Goal: Check status: Check status

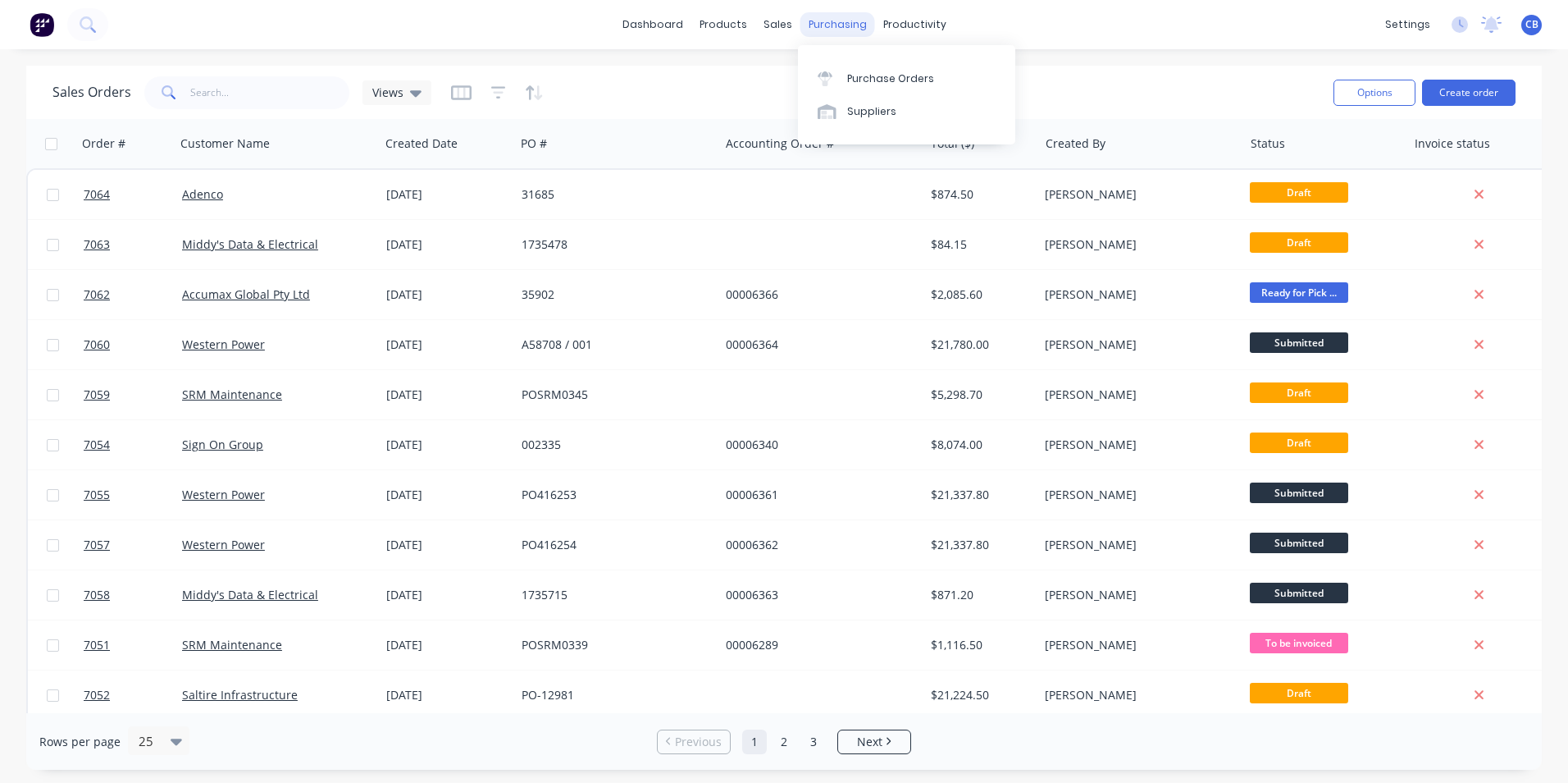
click at [827, 23] on div "purchasing" at bounding box center [838, 24] width 75 height 24
click at [912, 78] on div "Purchase Orders" at bounding box center [891, 78] width 87 height 14
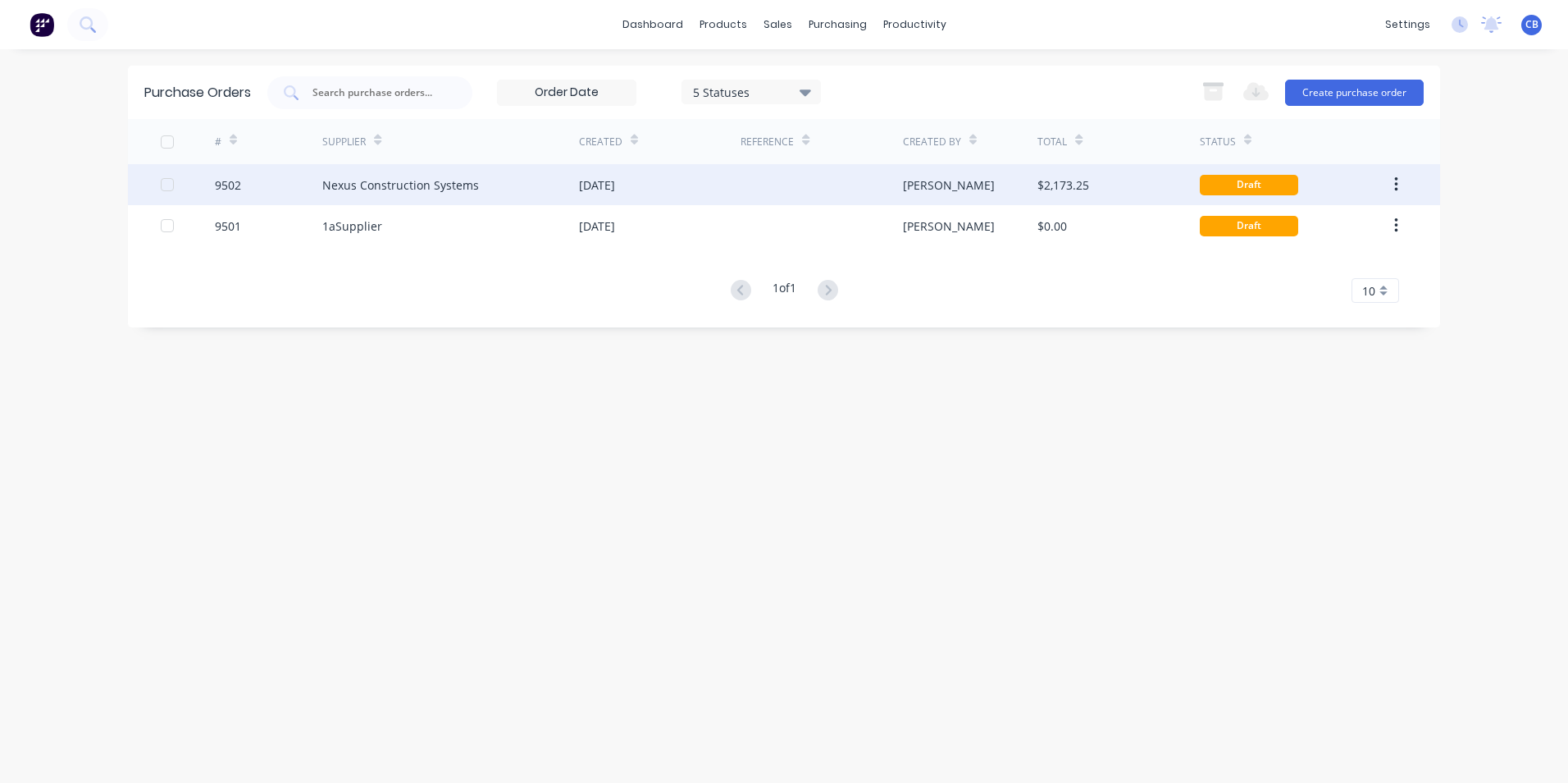
click at [467, 189] on div "Nexus Construction Systems" at bounding box center [400, 185] width 157 height 17
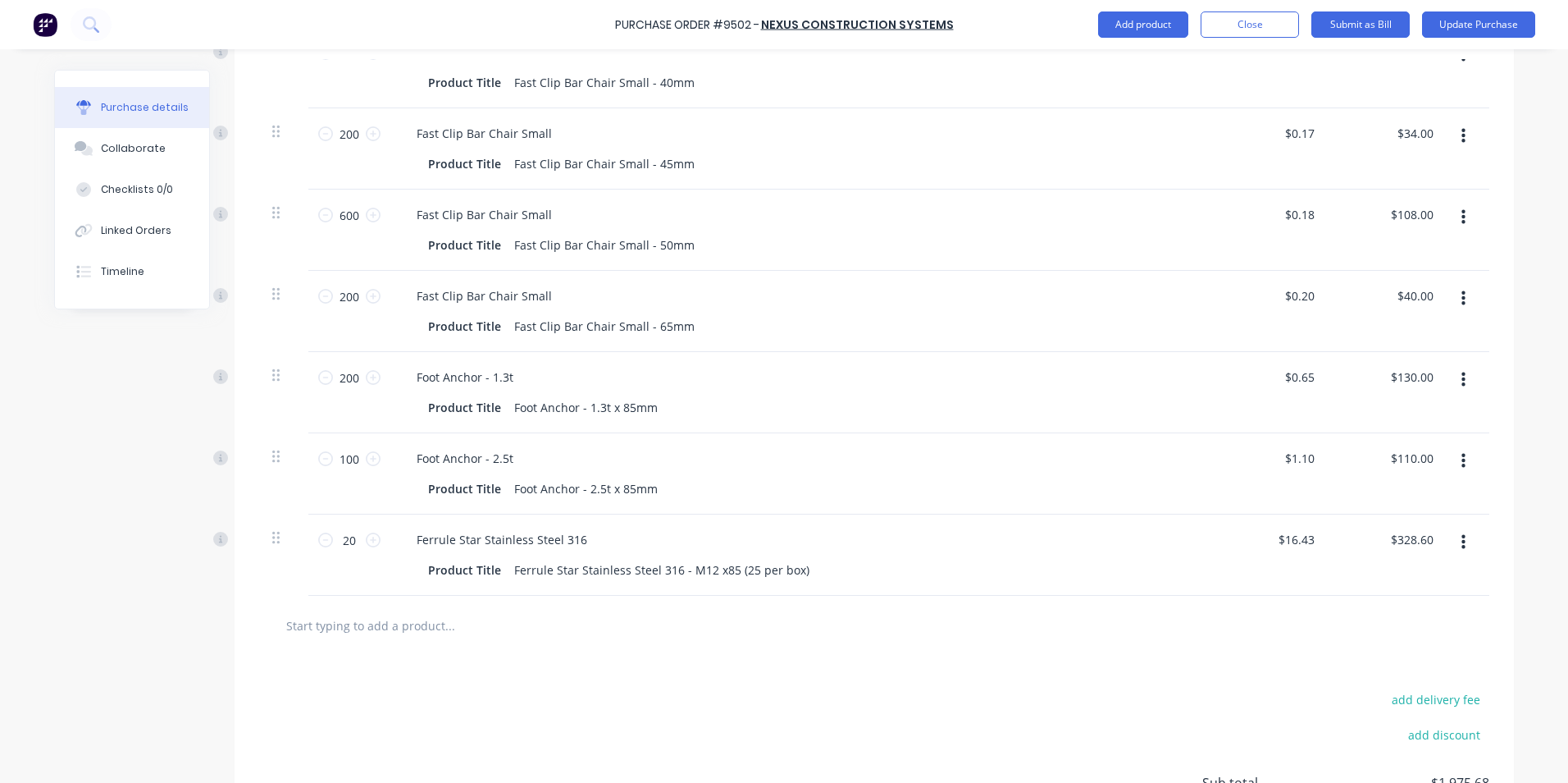
scroll to position [1230, 0]
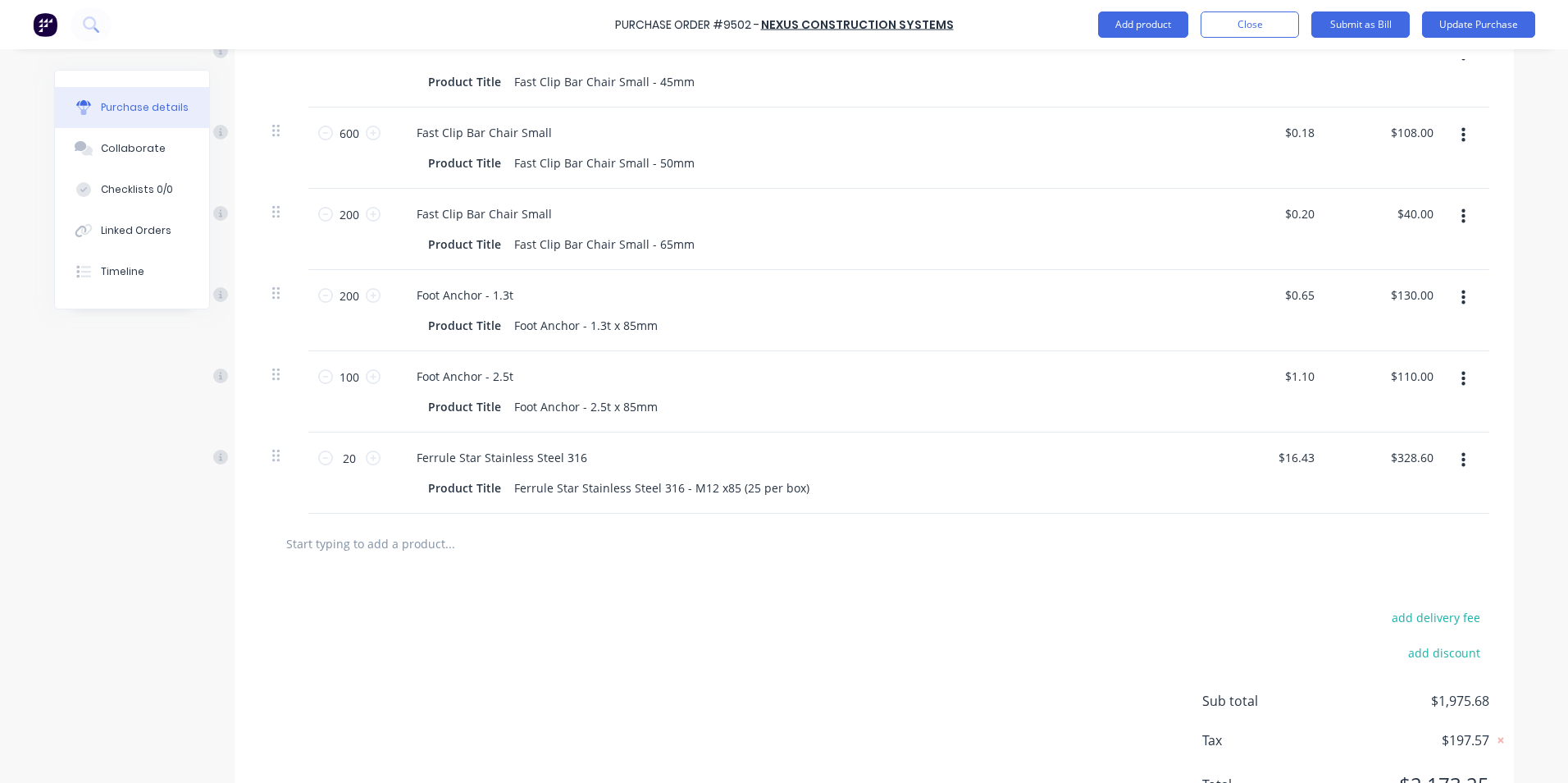
click at [451, 513] on div at bounding box center [874, 543] width 1230 height 60
click at [462, 535] on input "text" at bounding box center [450, 543] width 328 height 32
click at [676, 530] on div at bounding box center [518, 543] width 492 height 32
click at [793, 587] on div "add delivery fee add discount Sub total $1,975.68 Tax $197.57 Total $2,173.25" at bounding box center [874, 708] width 1279 height 270
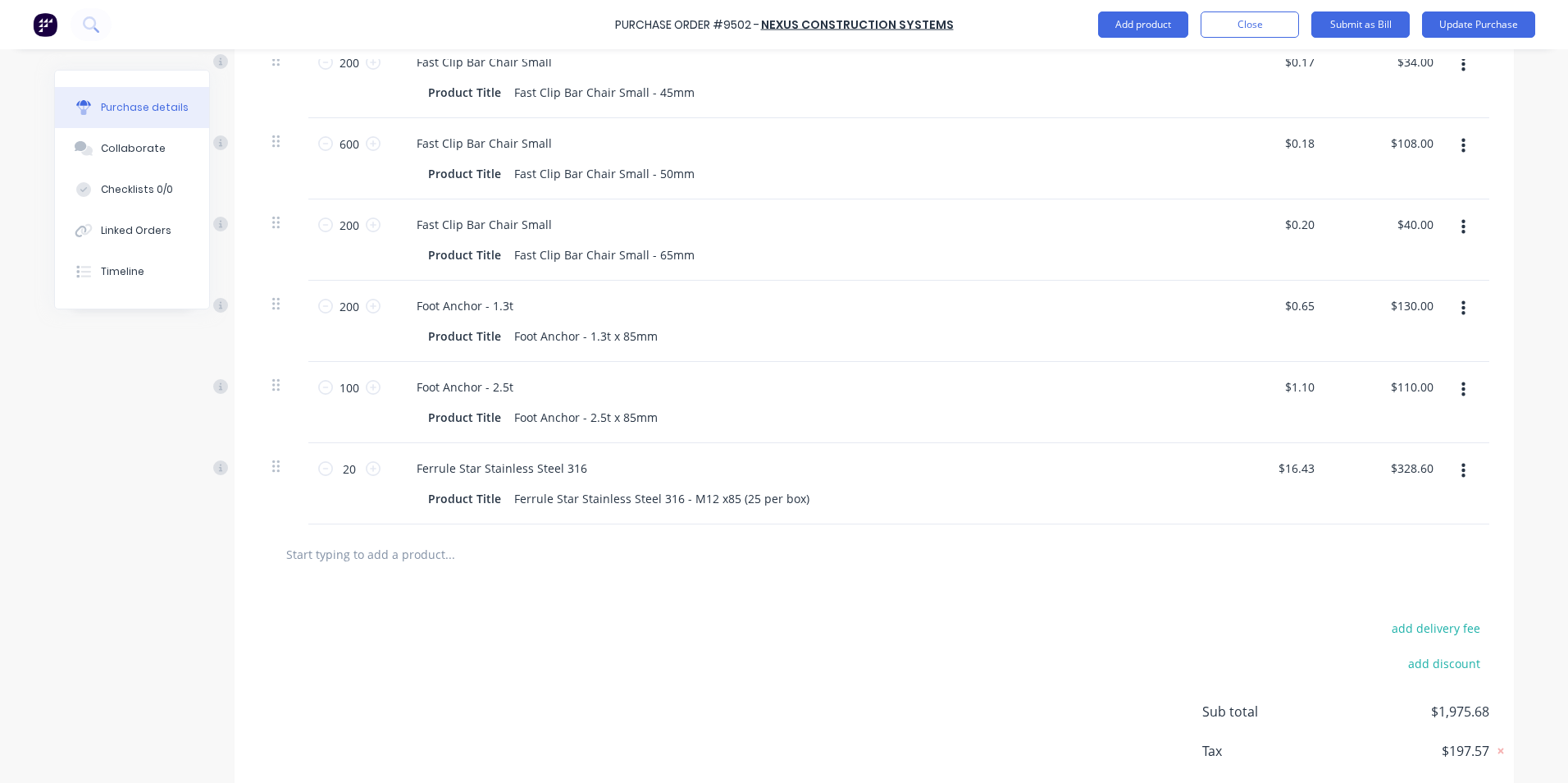
scroll to position [1302, 0]
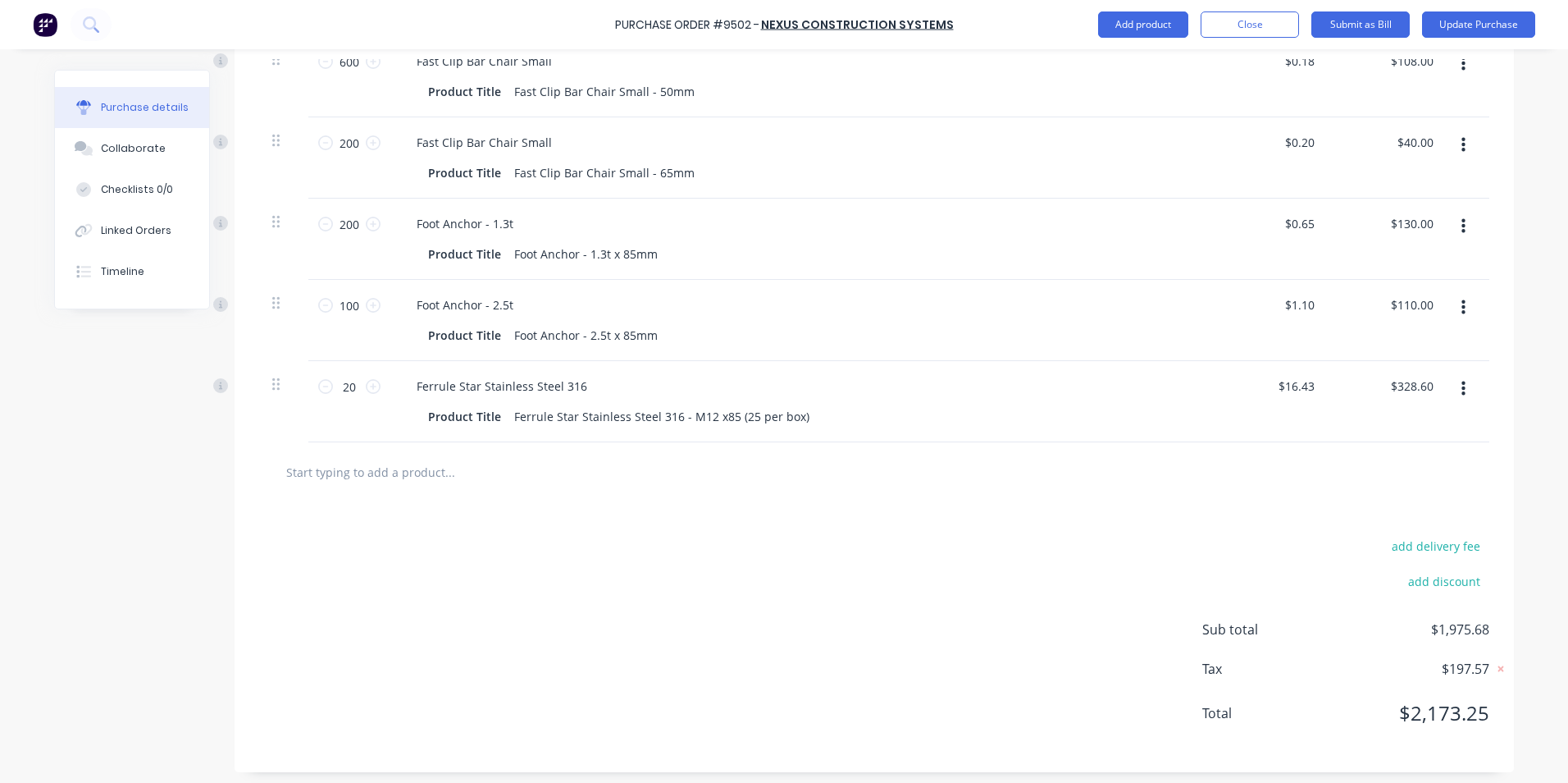
click at [353, 470] on input "text" at bounding box center [450, 472] width 328 height 32
type textarea "x"
type input "F"
type textarea "x"
type input "Fe"
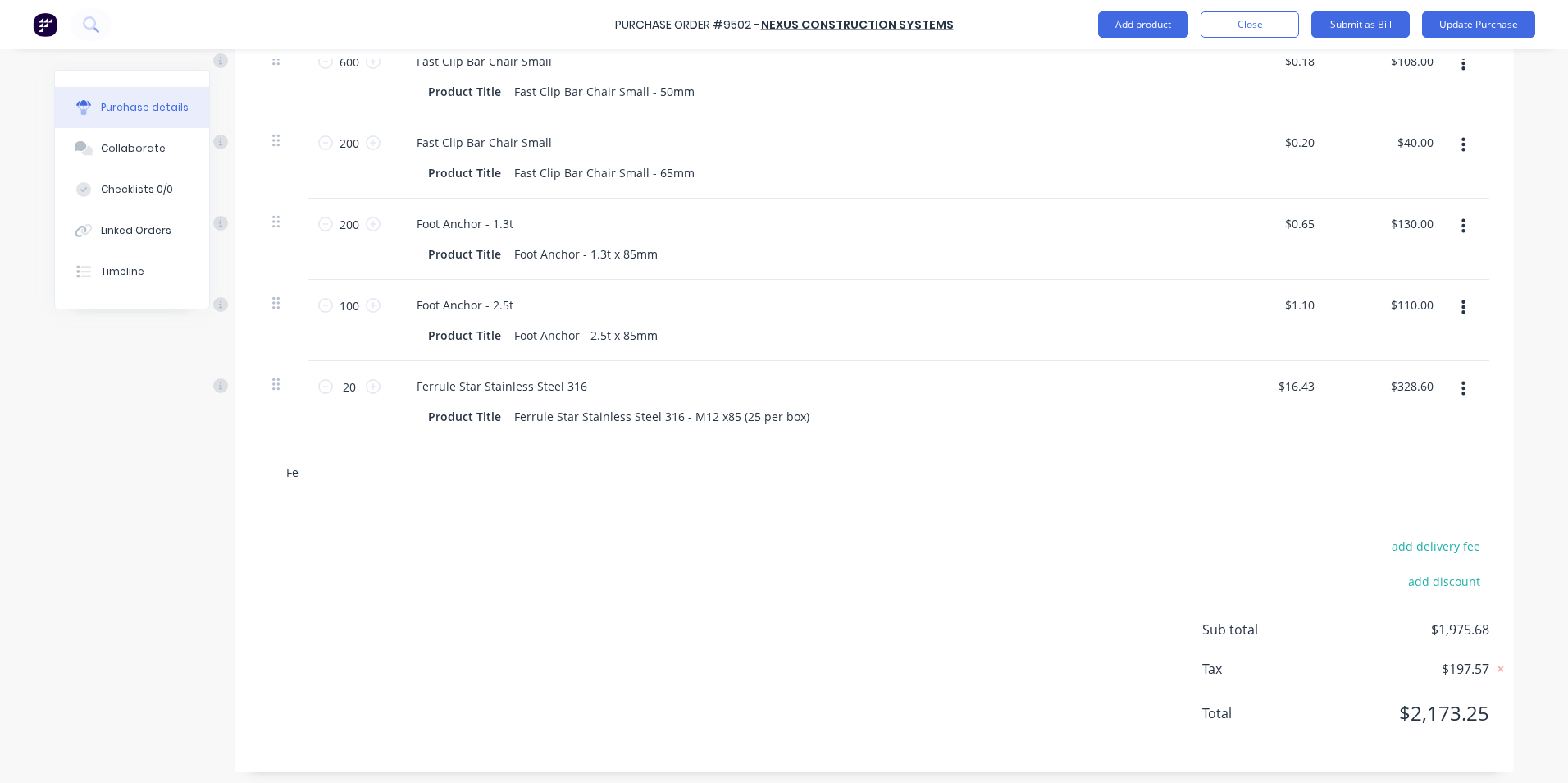
type textarea "x"
type input "Fer"
type textarea "x"
type input "Ferr"
type textarea "x"
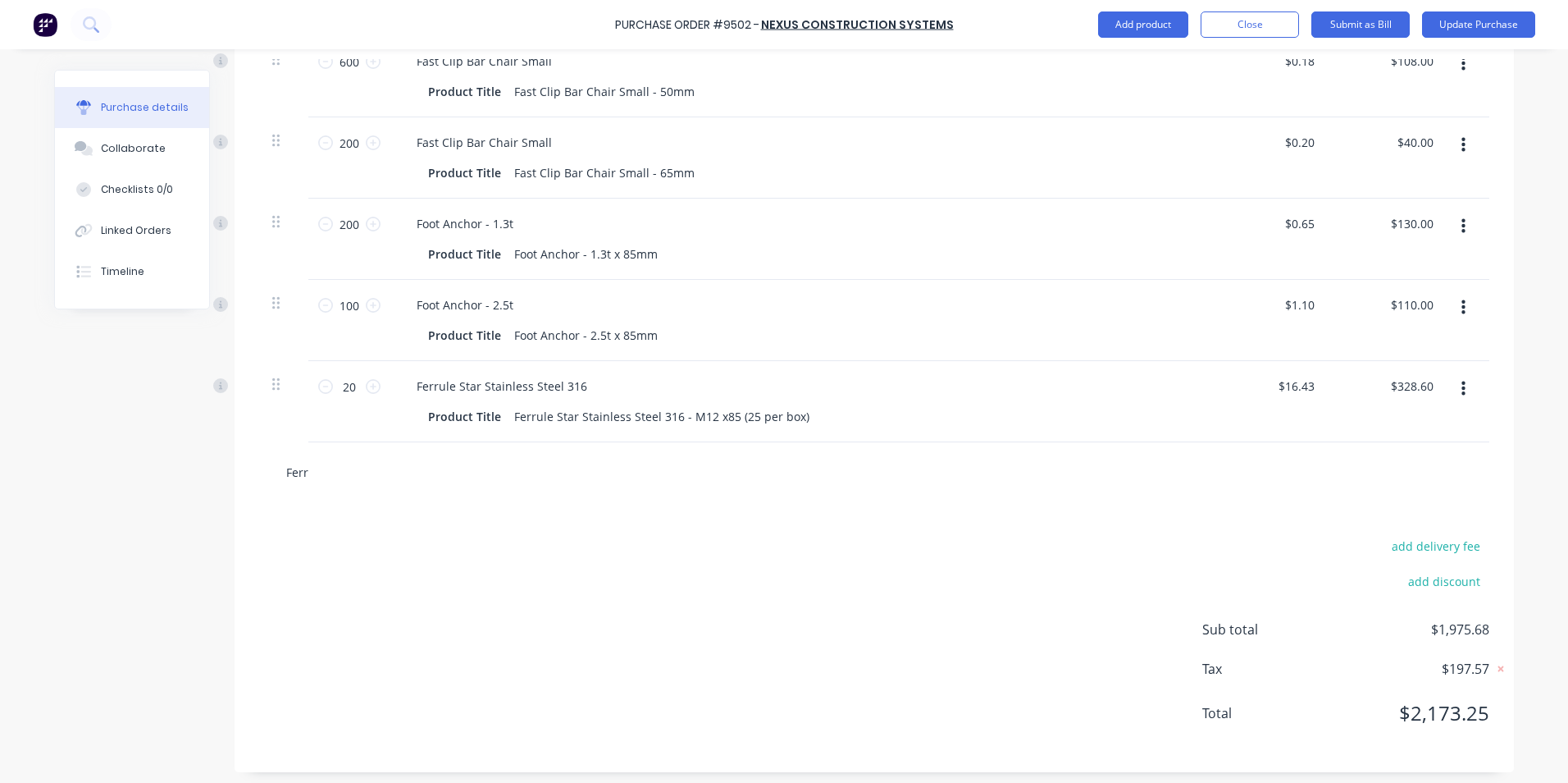
type input "Ferru"
type textarea "x"
type input "Ferrul"
type textarea "x"
type input "Ferrule"
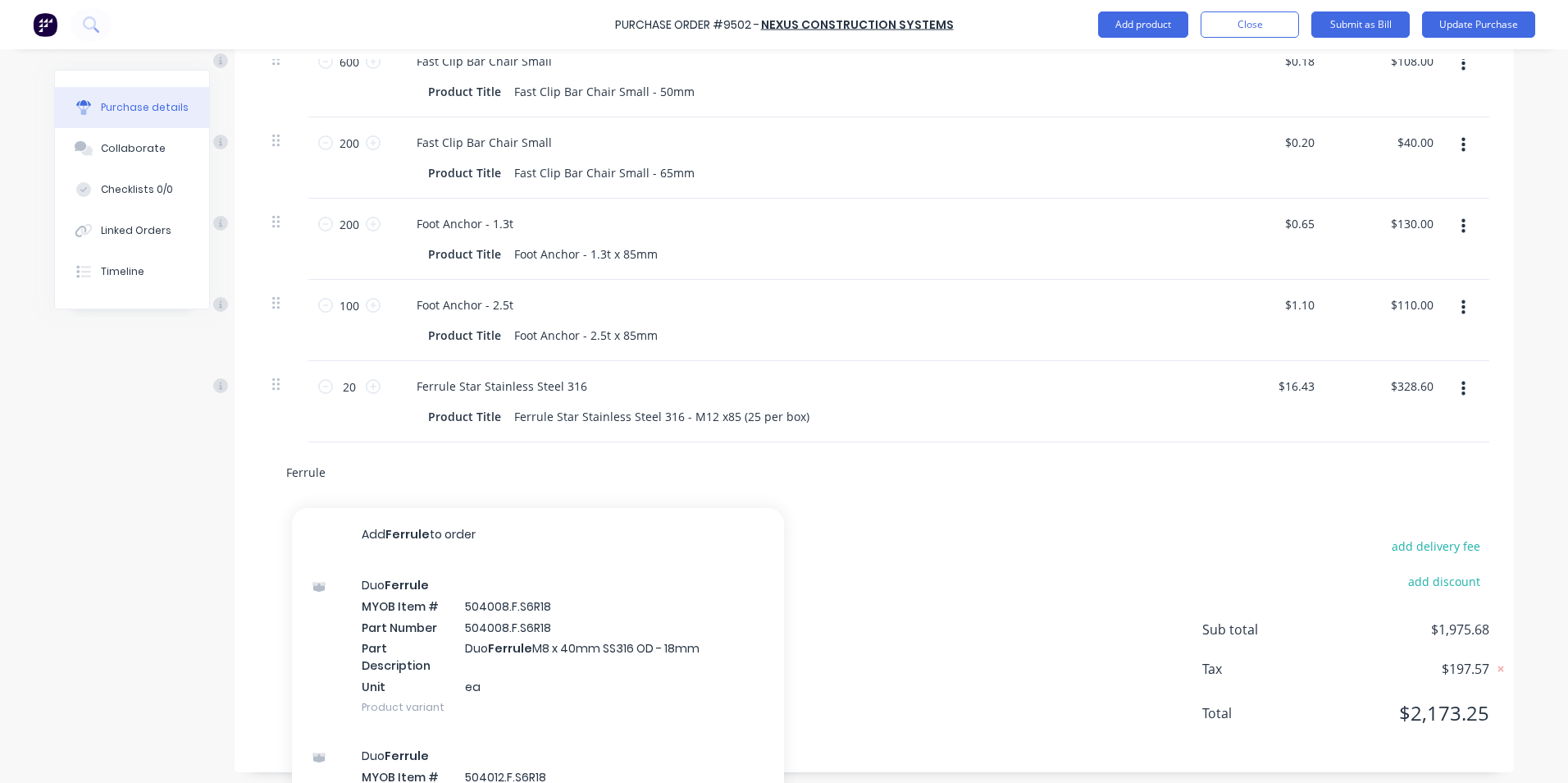
type textarea "x"
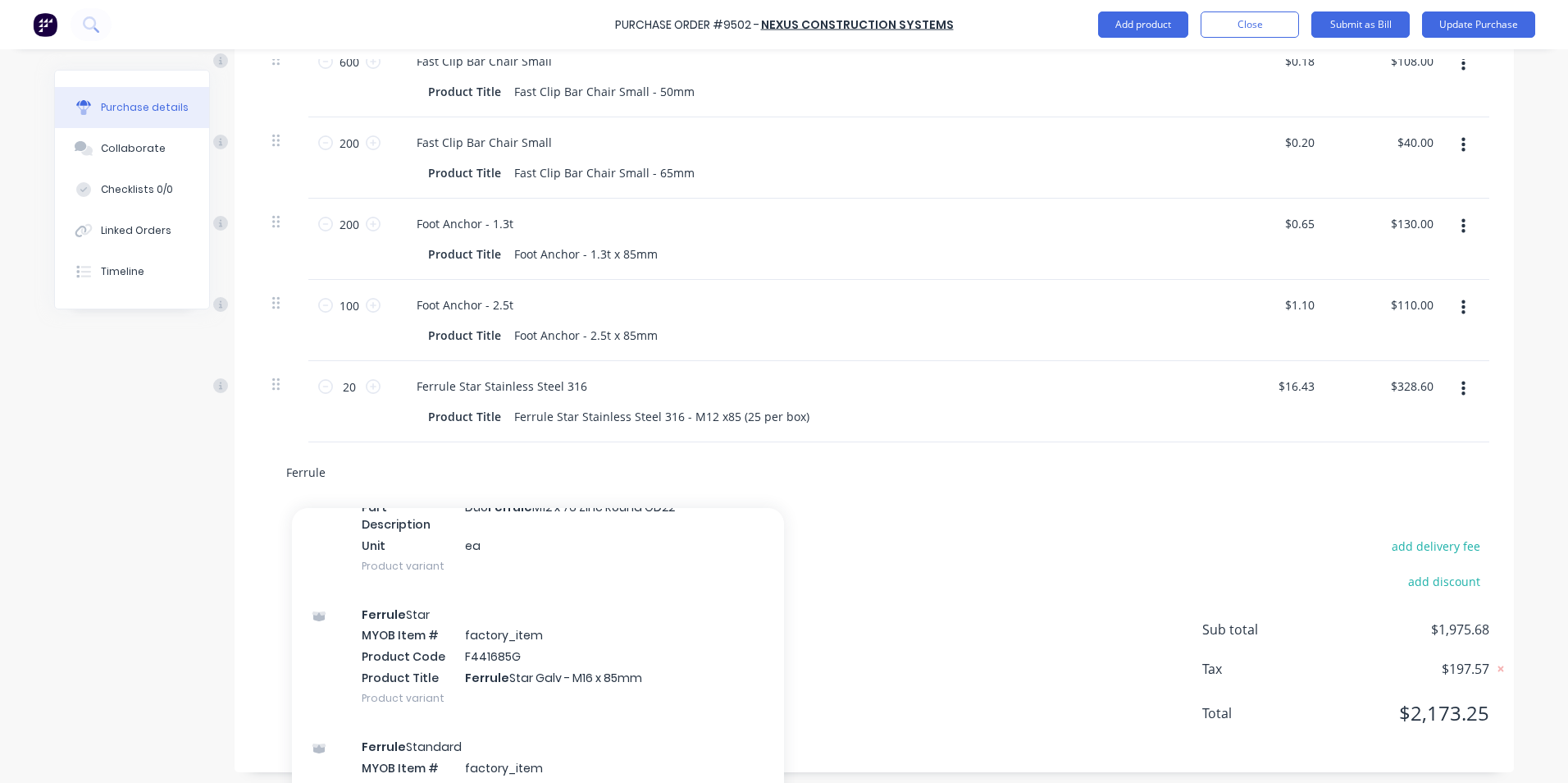
scroll to position [2298, 0]
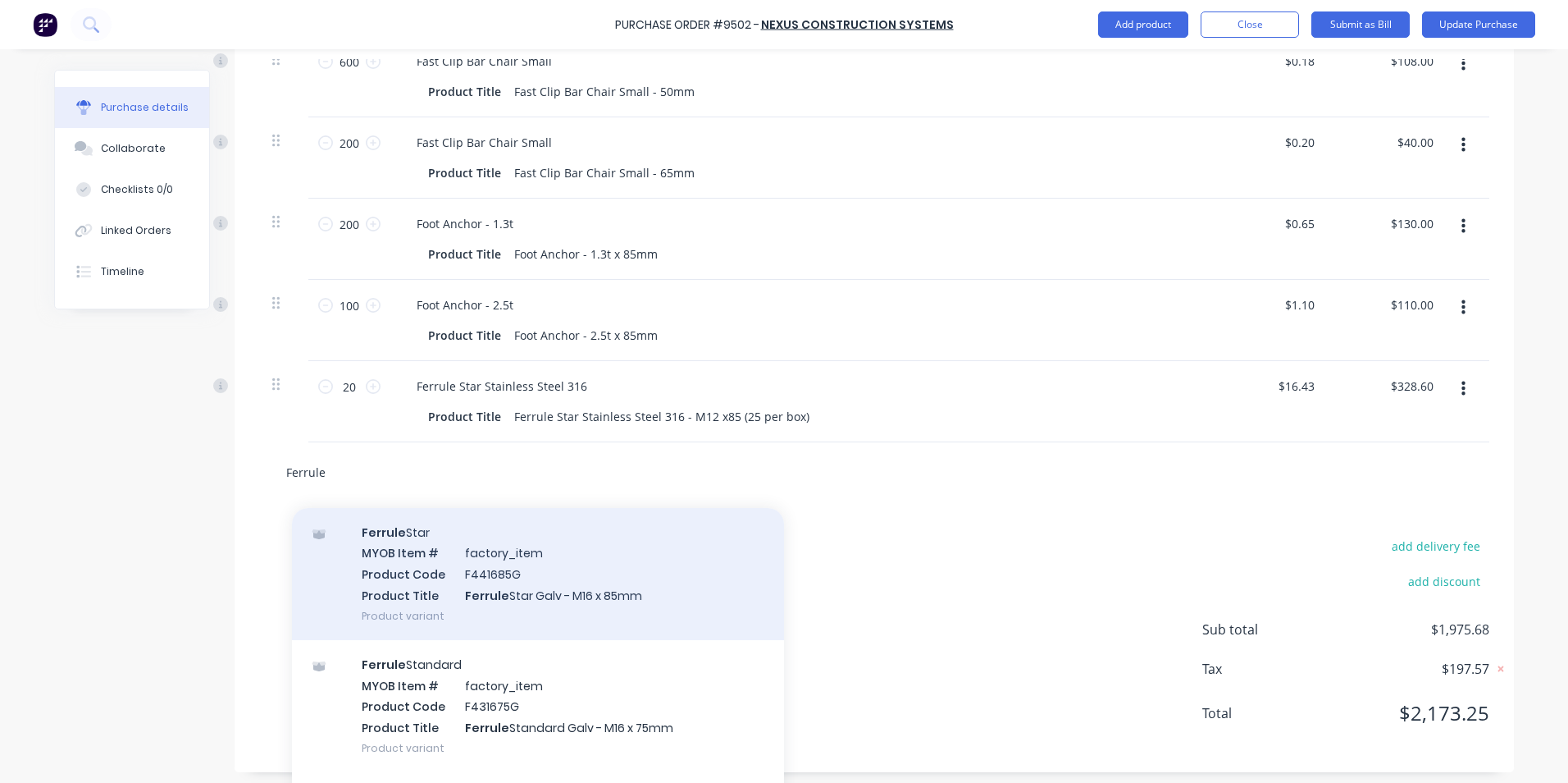
type input "Ferrule"
click at [654, 601] on div "Ferrule Star MYOB Item # factory_item Product Code F441685G Product Title Ferru…" at bounding box center [538, 574] width 492 height 132
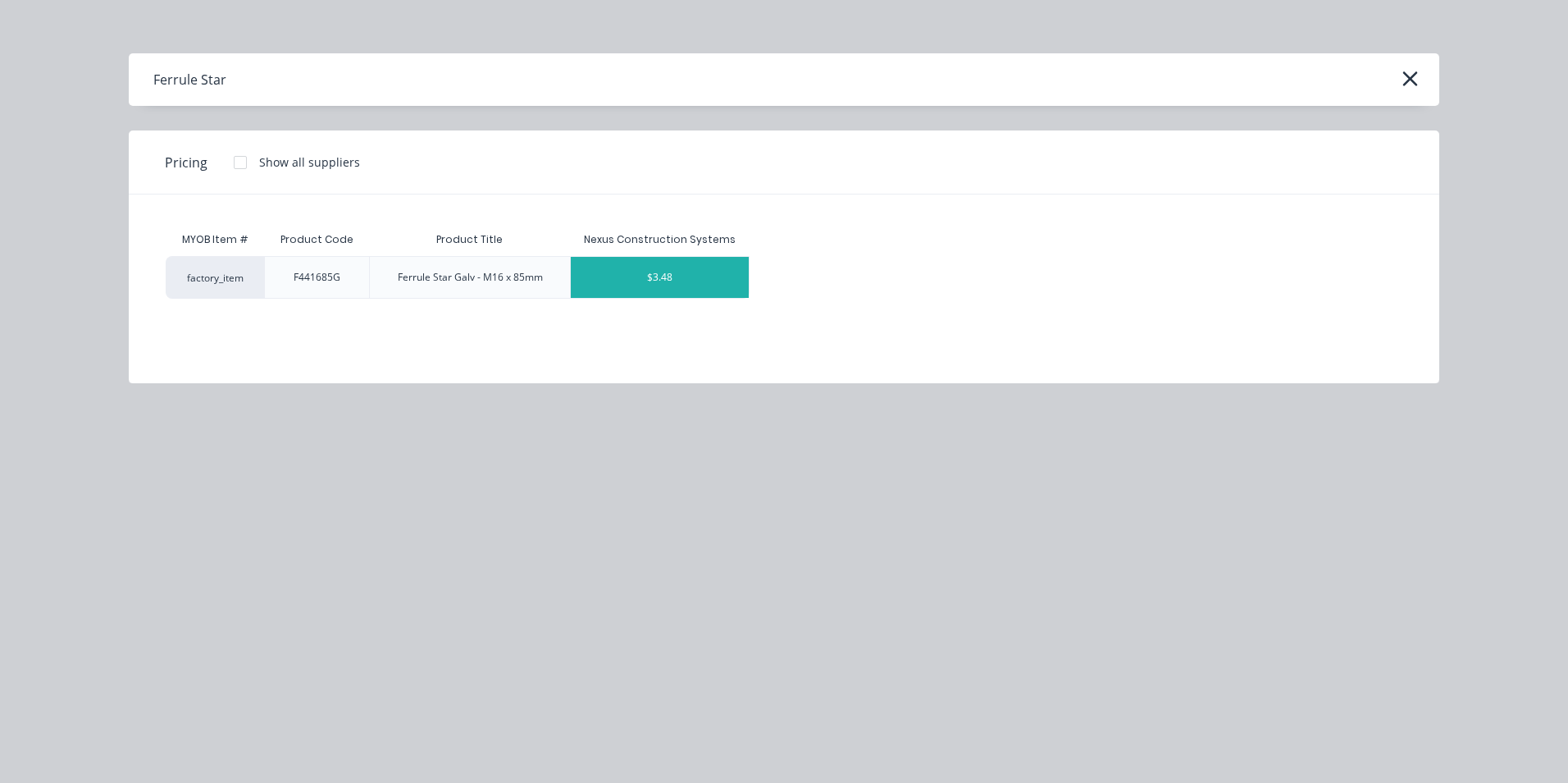
click at [692, 278] on div "$3.48" at bounding box center [659, 277] width 178 height 41
type textarea "x"
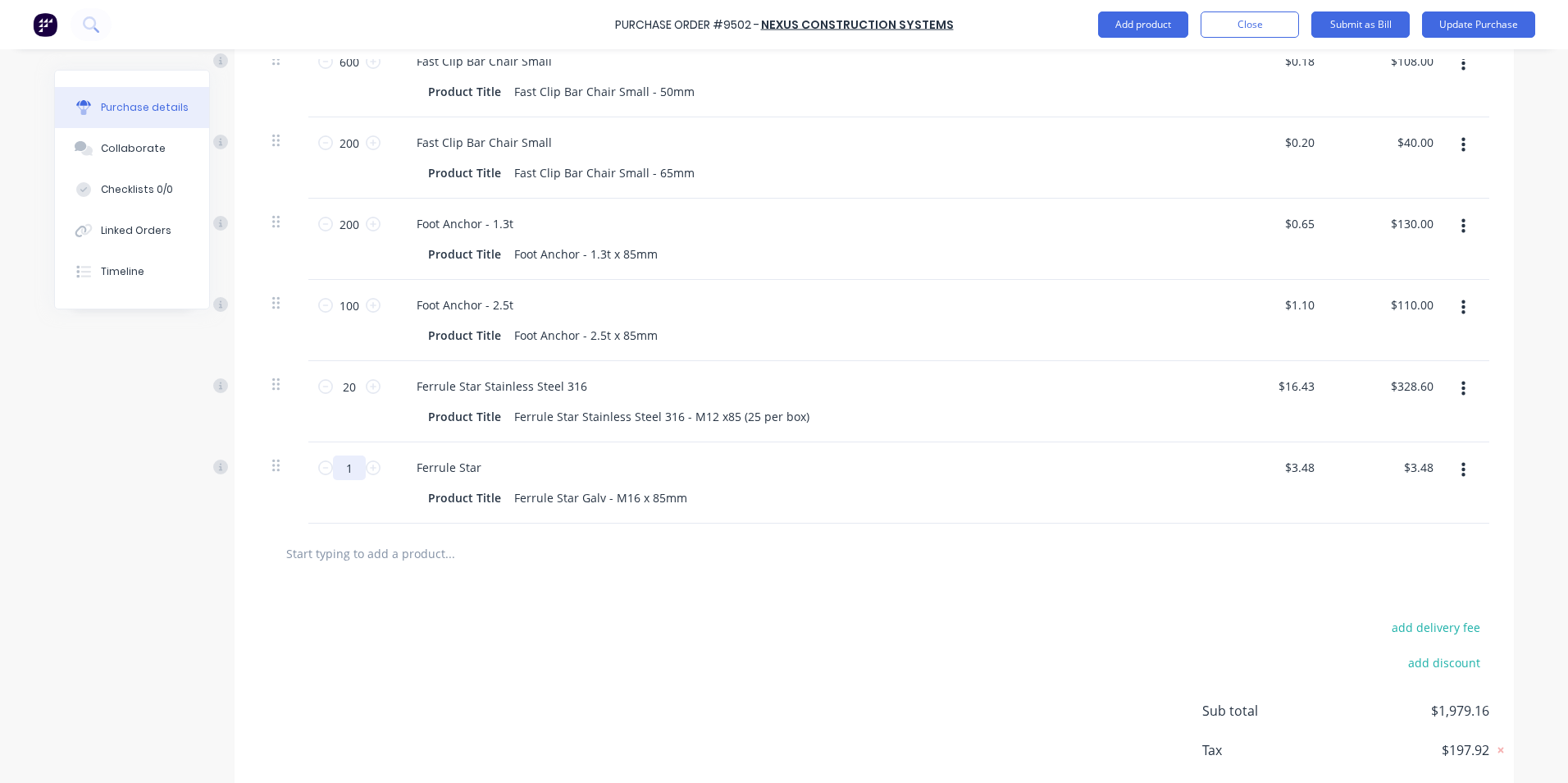
drag, startPoint x: 336, startPoint y: 461, endPoint x: 350, endPoint y: 465, distance: 14.6
click at [341, 463] on input "1" at bounding box center [349, 467] width 32 height 24
type textarea "x"
type input "2"
type input "$6.96"
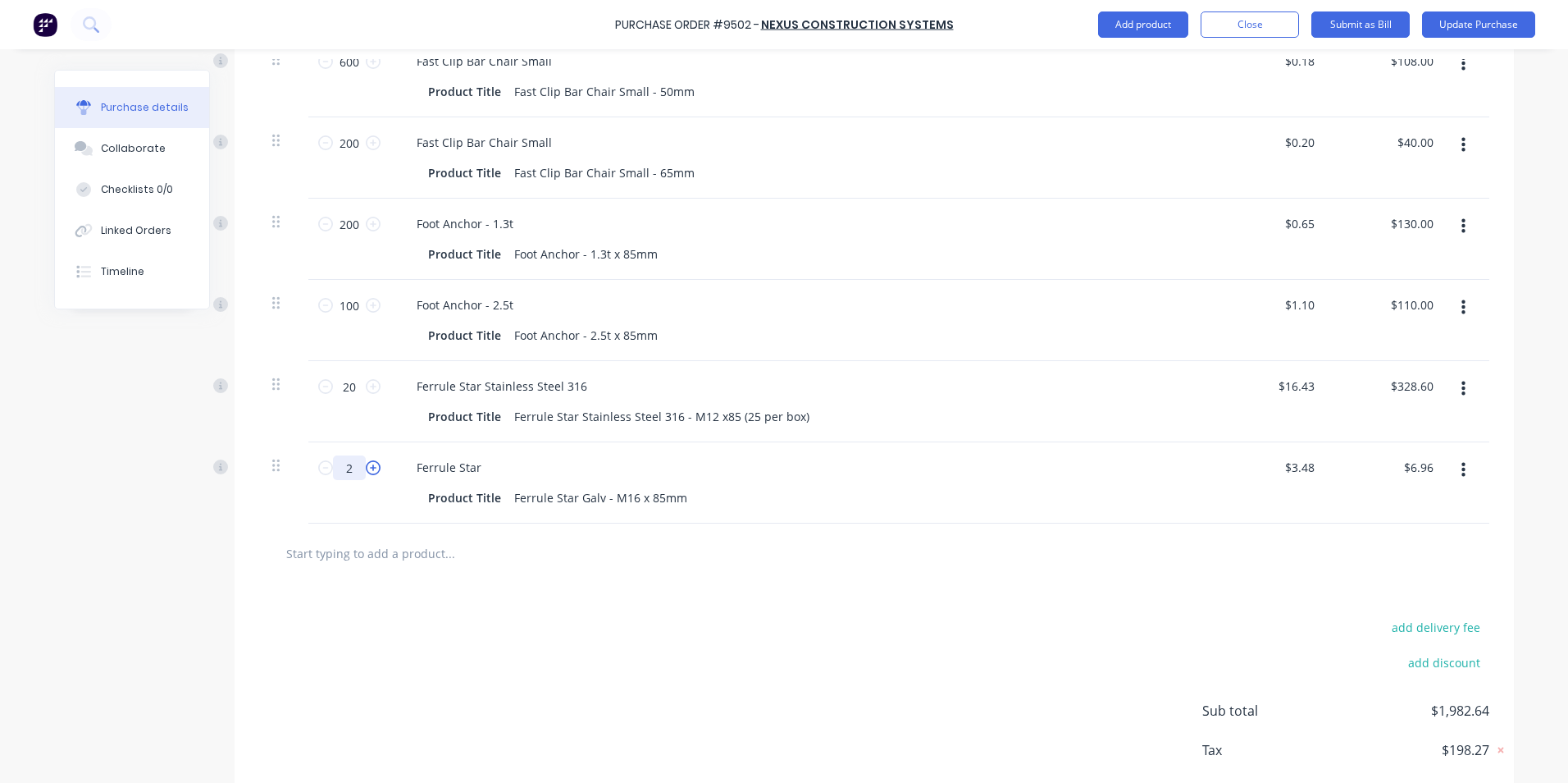
type textarea "x"
type input "25"
type input "$87.00"
type textarea "x"
type input "25"
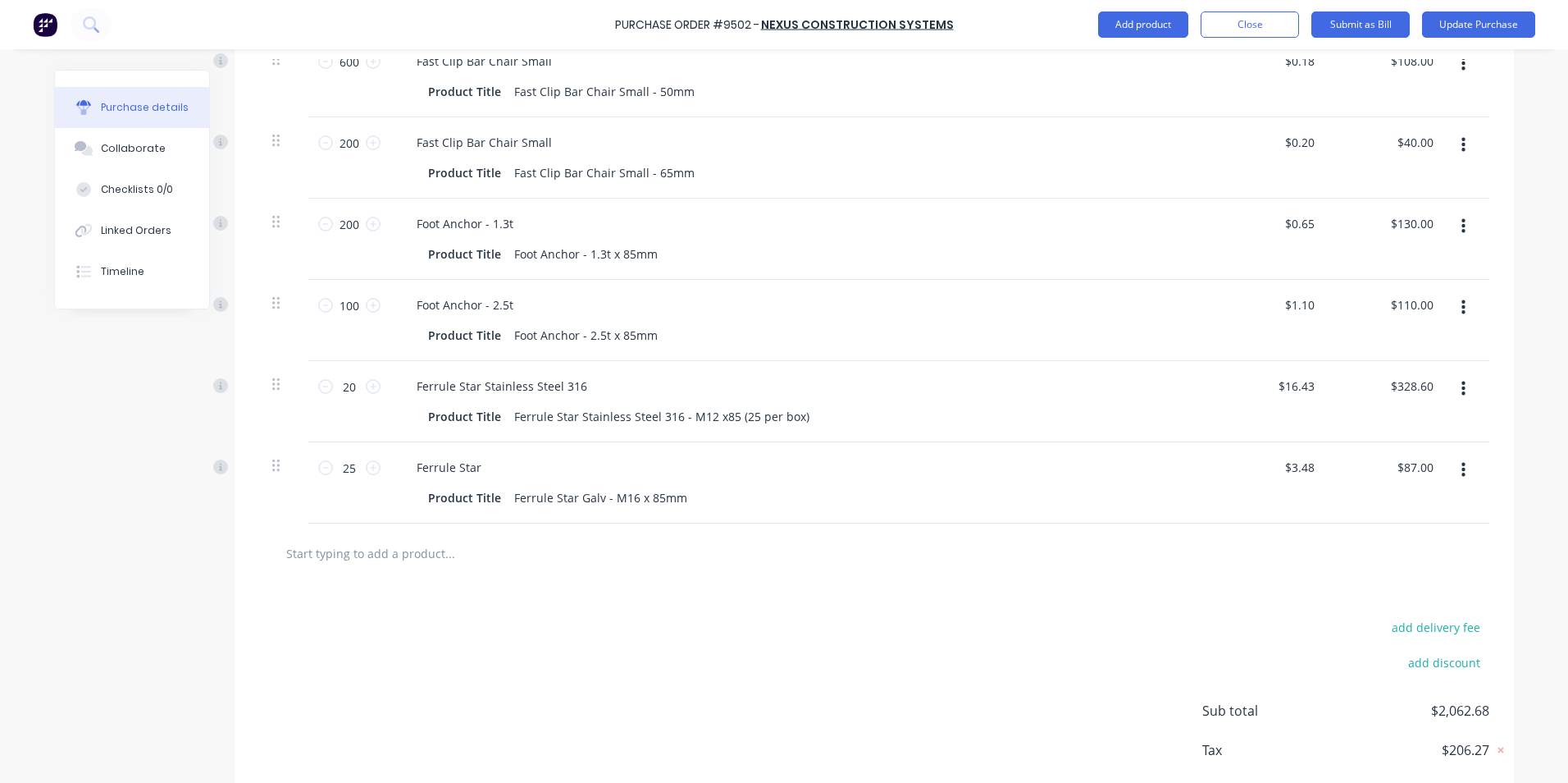
click at [404, 525] on div at bounding box center [874, 553] width 1230 height 60
click at [420, 549] on input "text" at bounding box center [450, 553] width 328 height 32
type textarea "x"
type input "p"
type textarea "x"
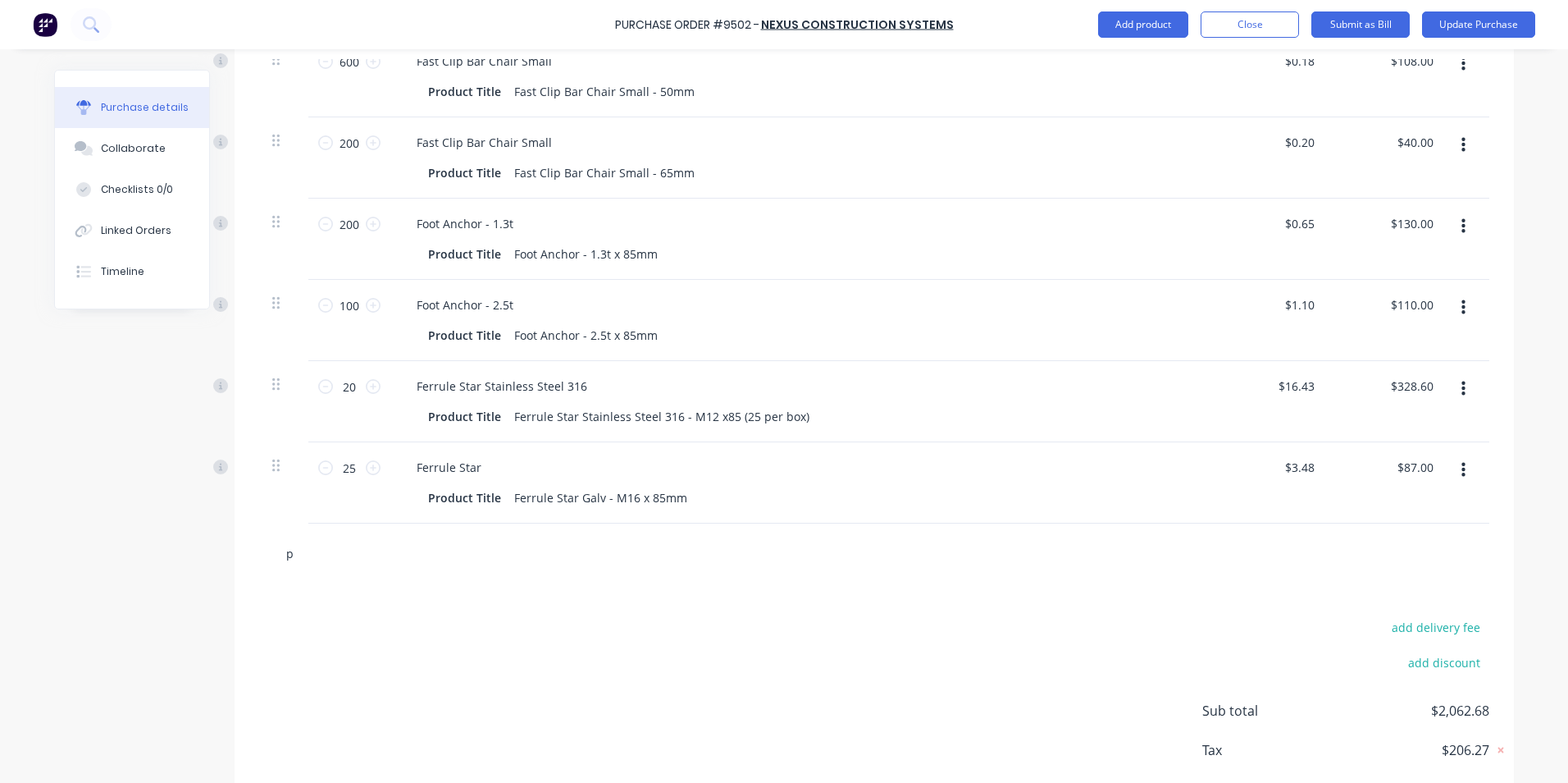
type input "p5"
type textarea "x"
type input "p59"
type textarea "x"
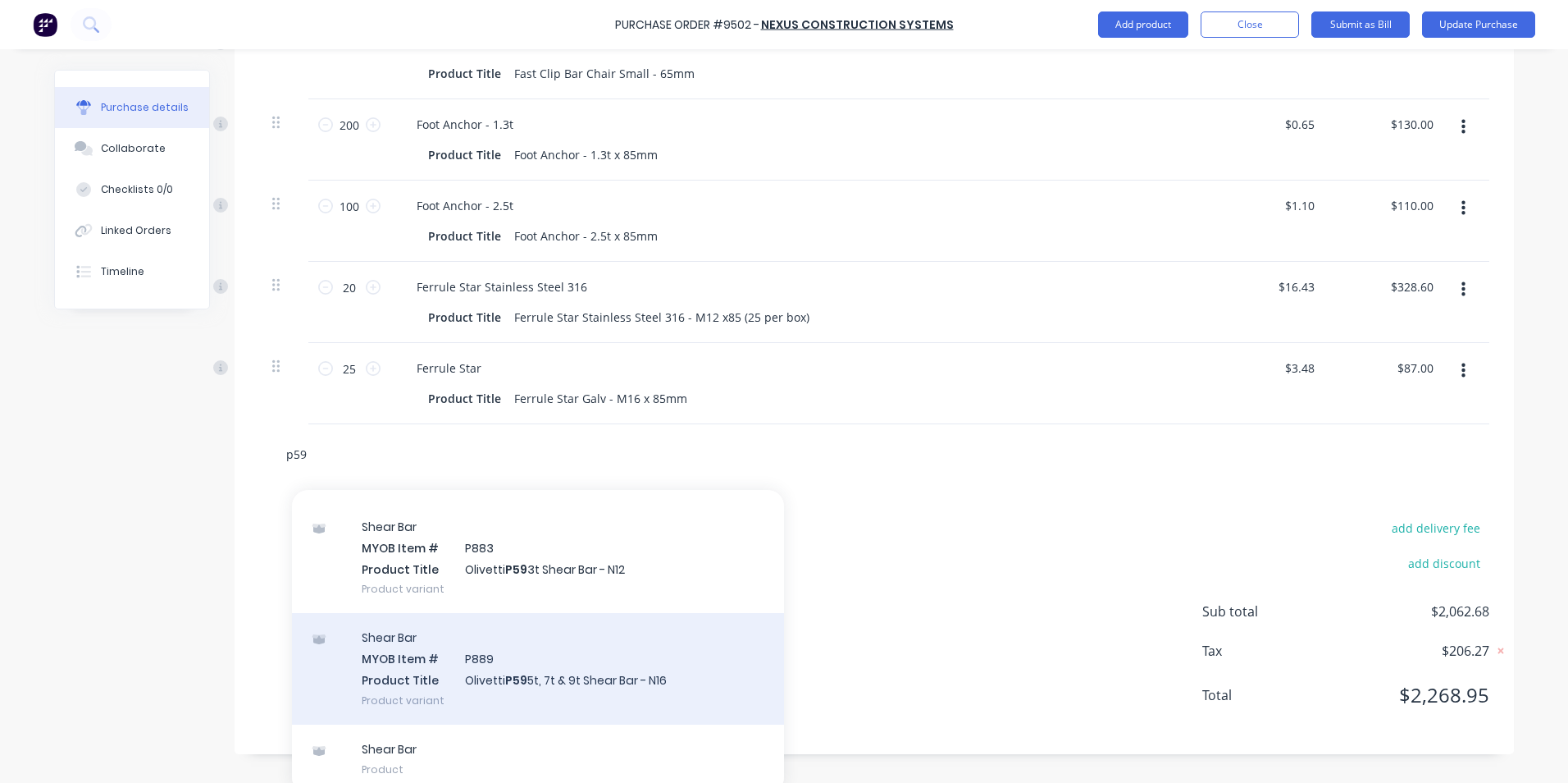
scroll to position [1406, 0]
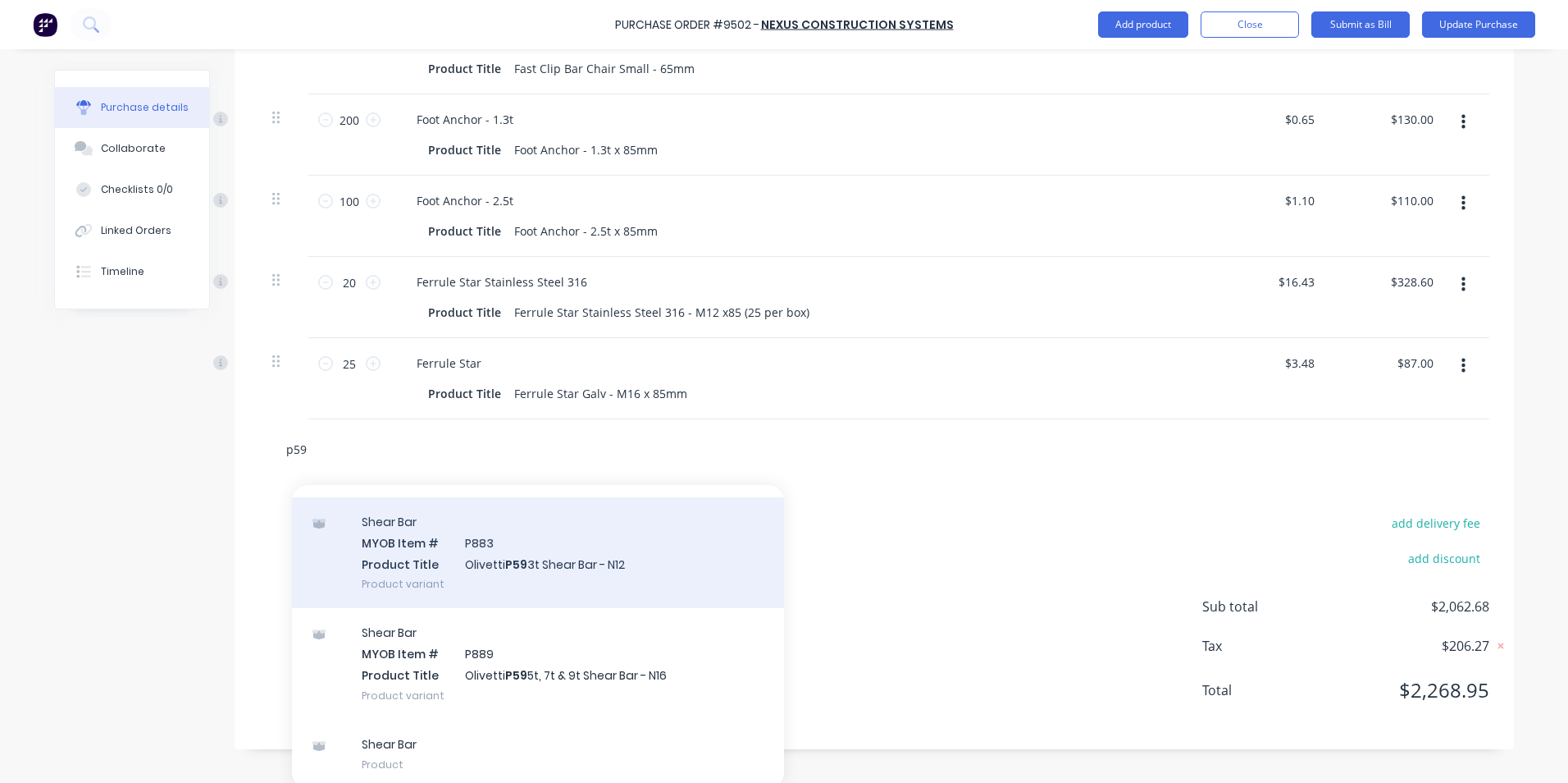
type input "p59"
click at [647, 559] on div "Shear Bar MYOB Item # P883 Product Title Olivetti P59 3t Shear Bar - N12 Produc…" at bounding box center [538, 552] width 492 height 111
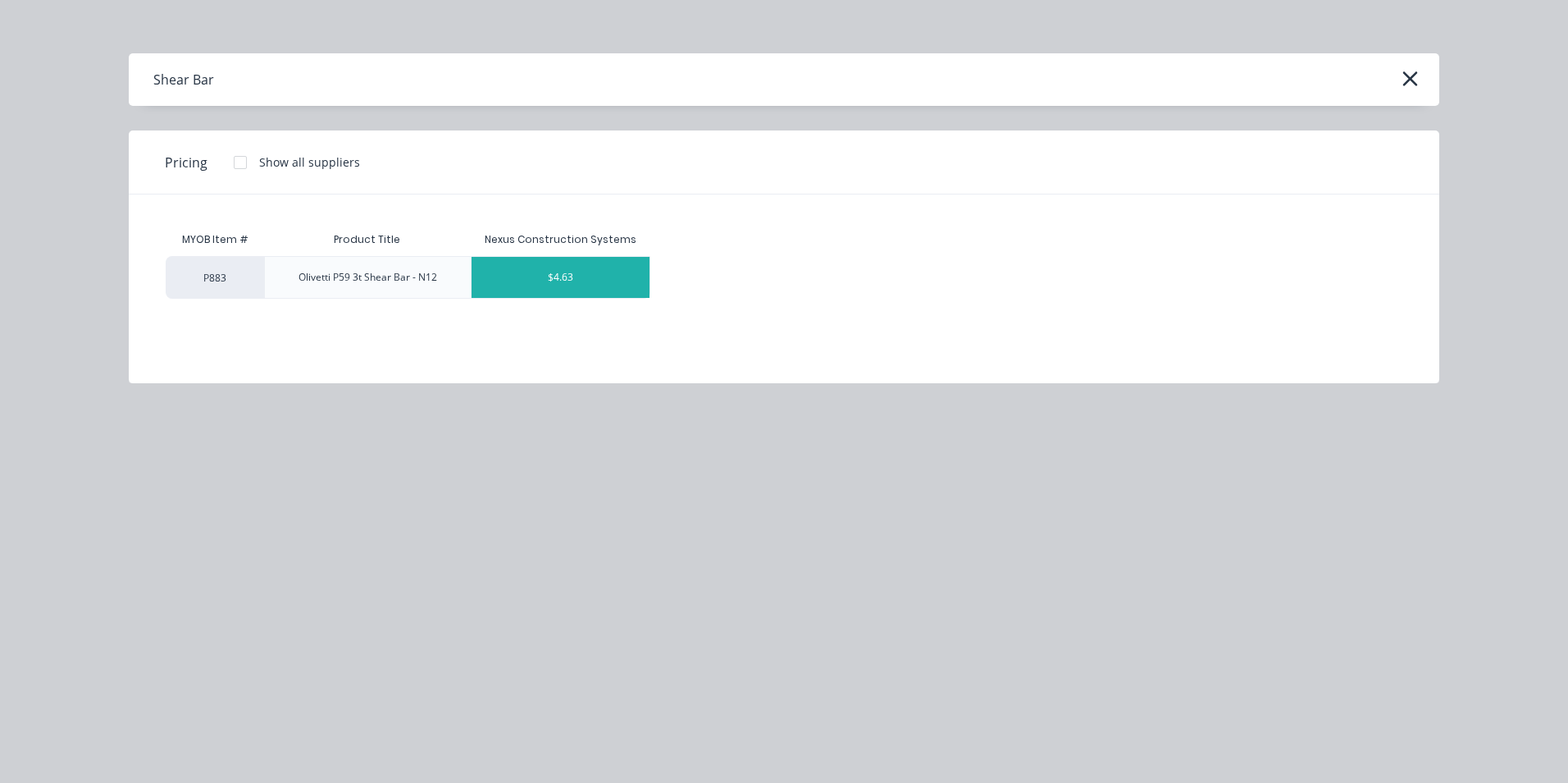
click at [595, 277] on div "$4.63" at bounding box center [560, 277] width 178 height 41
type textarea "x"
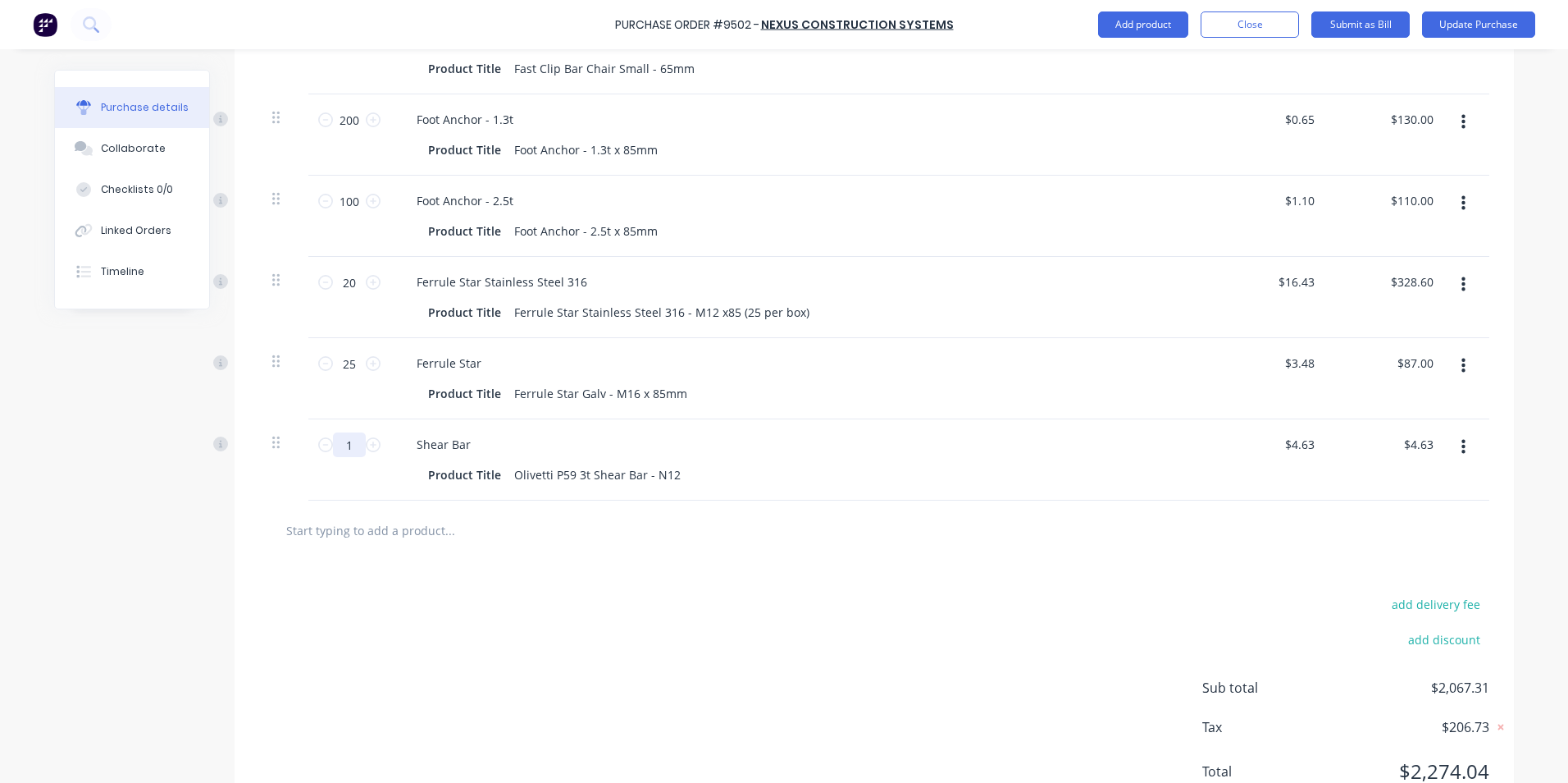
drag, startPoint x: 357, startPoint y: 439, endPoint x: 336, endPoint y: 439, distance: 21.0
click at [336, 439] on input "1" at bounding box center [349, 444] width 32 height 24
type textarea "x"
type input "2"
type input "$9.26"
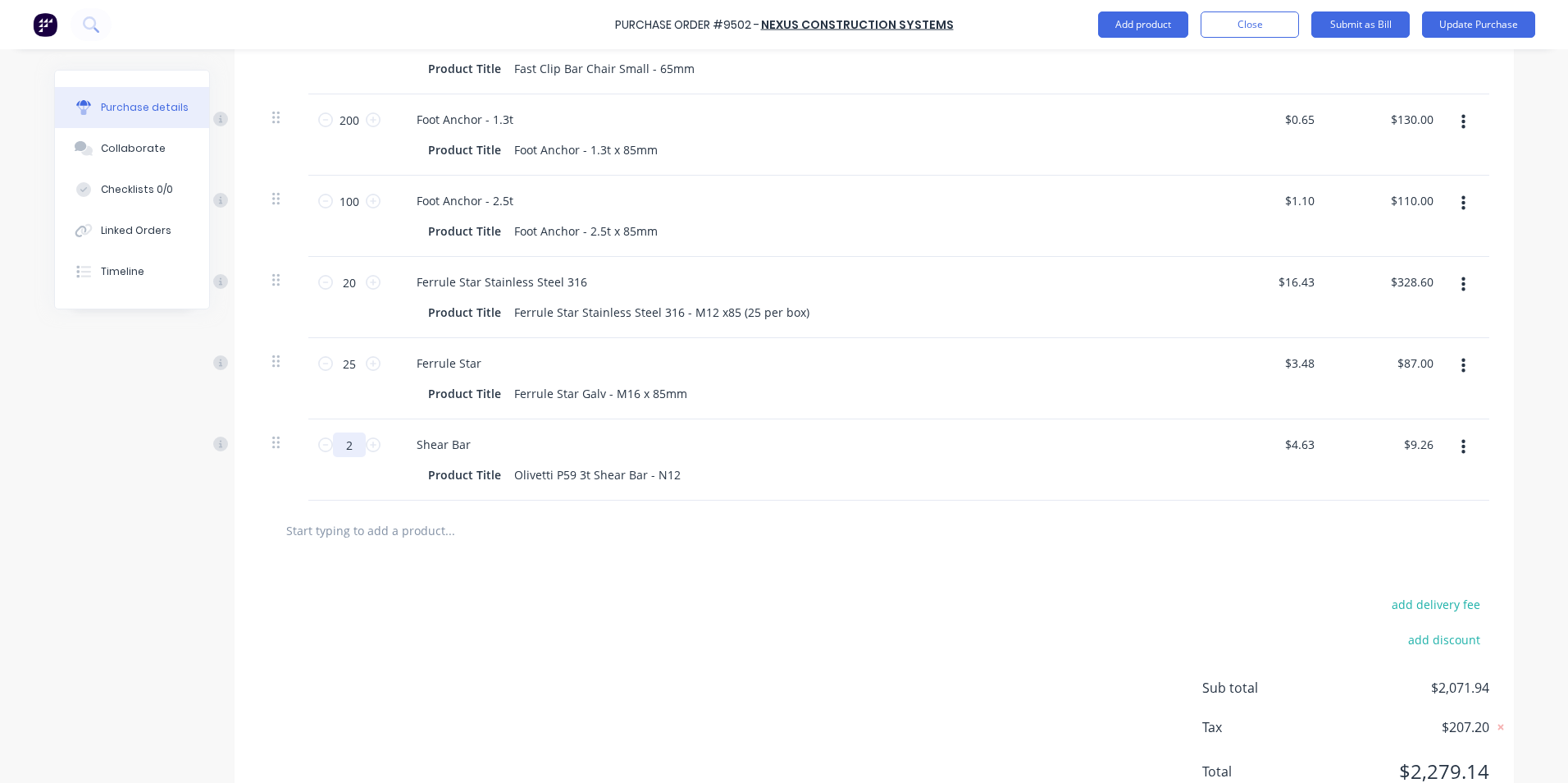
type textarea "x"
type input "25"
type input "$115.75"
type textarea "x"
type input "2"
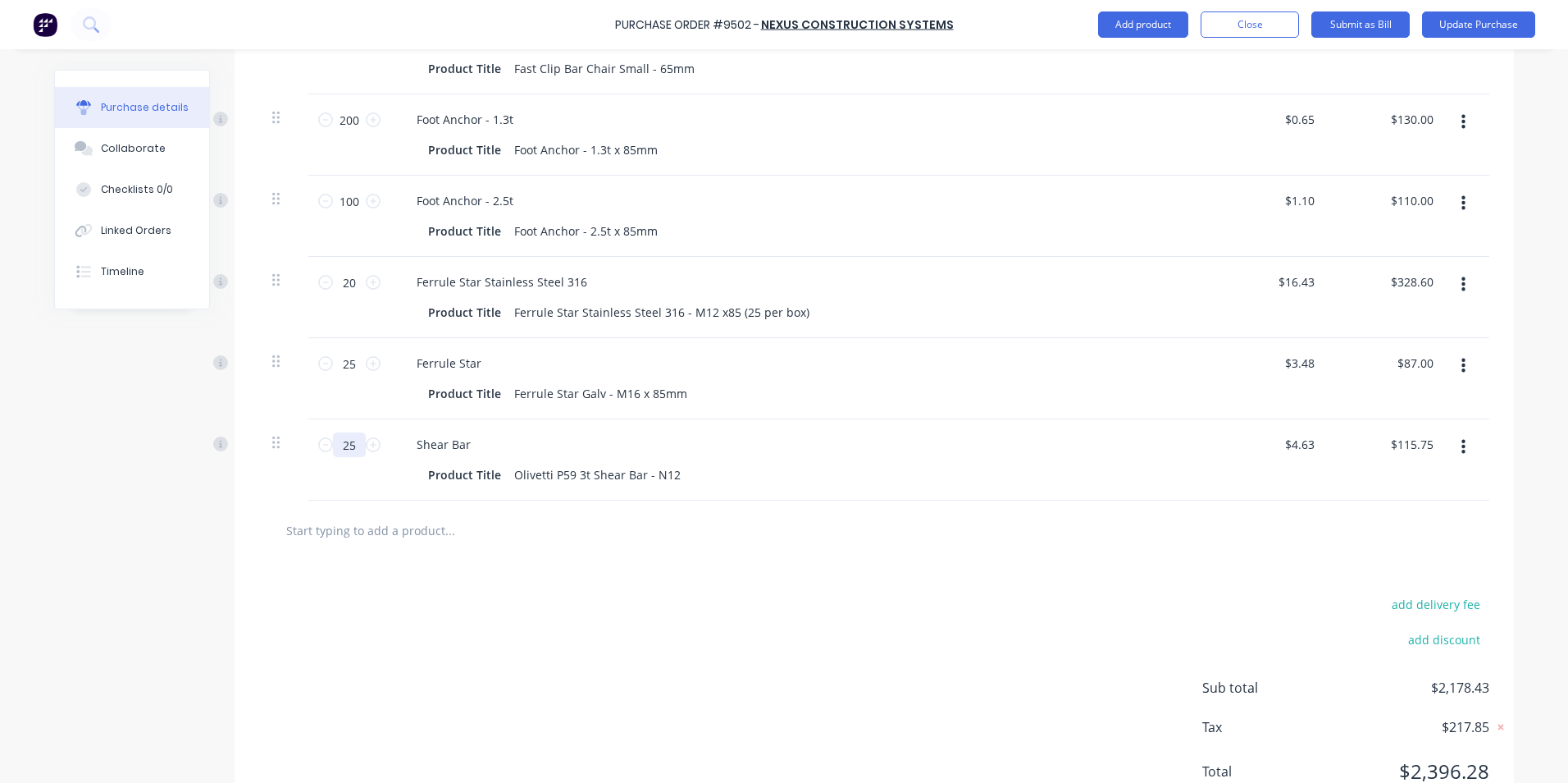
type input "$9.26"
type textarea "x"
type input "24"
type input "$111.12"
type textarea "x"
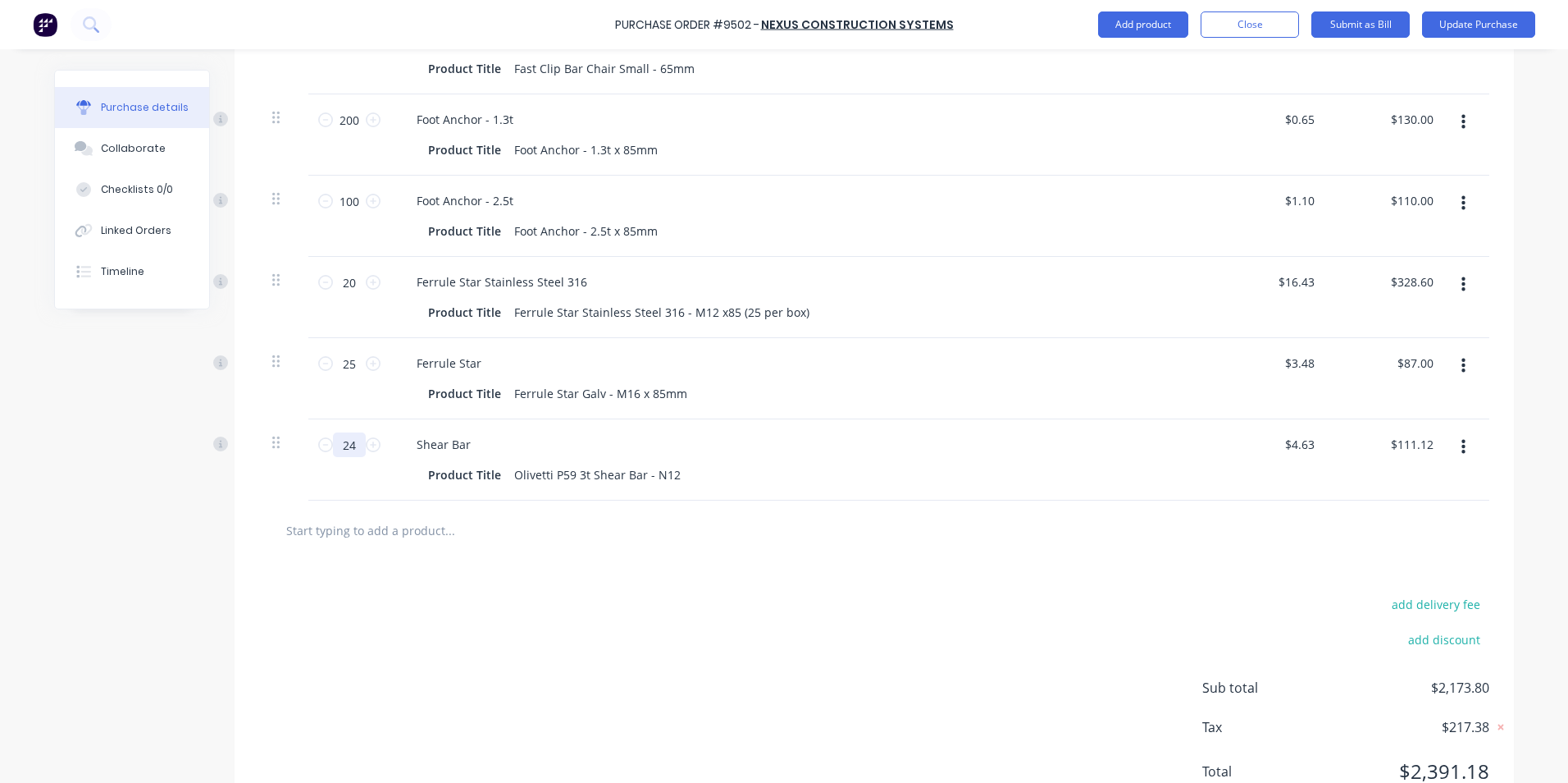
type input "24"
click at [868, 597] on div "add delivery fee add discount Sub total $2,173.80 Tax $217.38 Total $2,391.18" at bounding box center [874, 695] width 1279 height 270
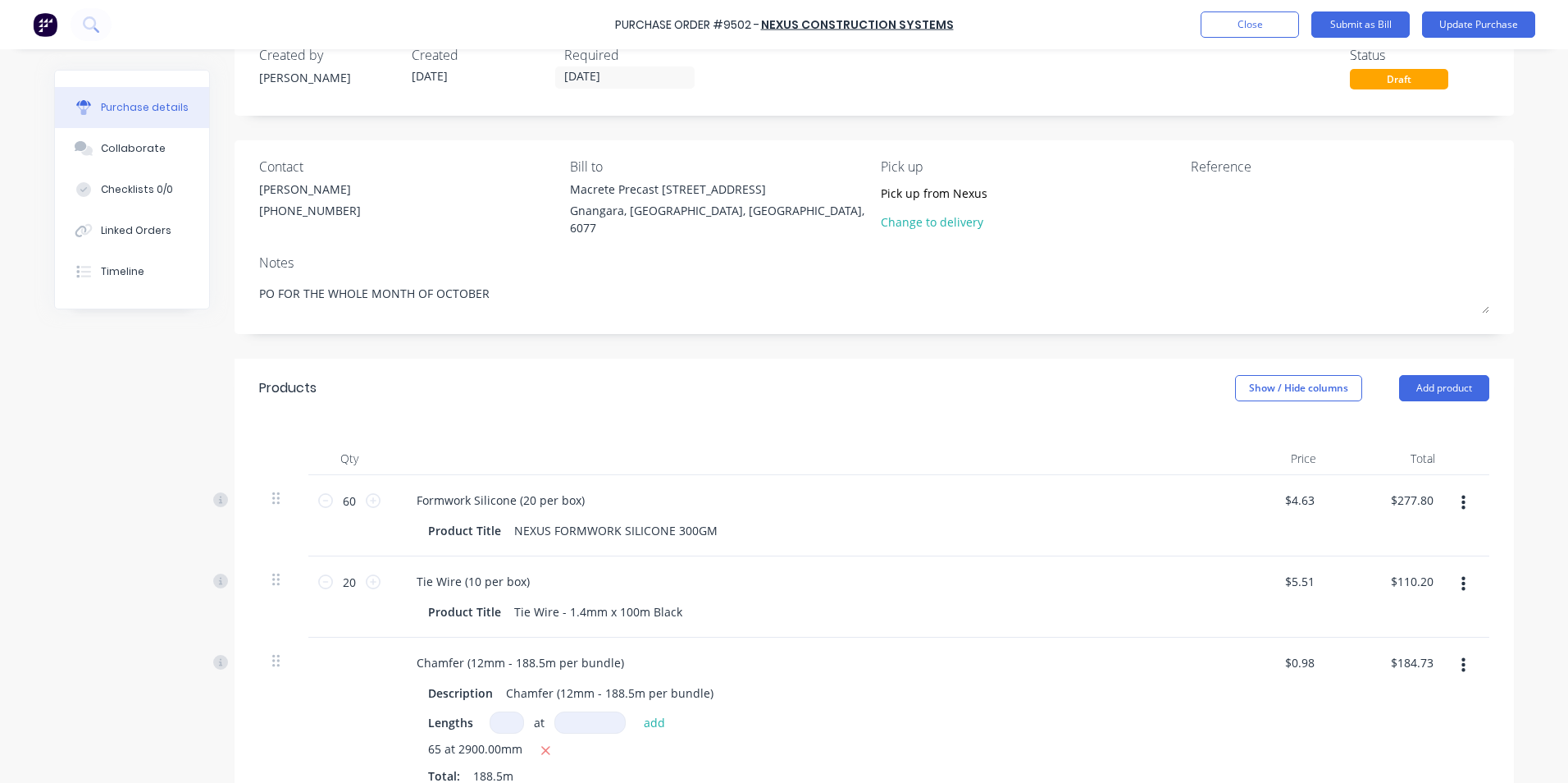
scroll to position [0, 0]
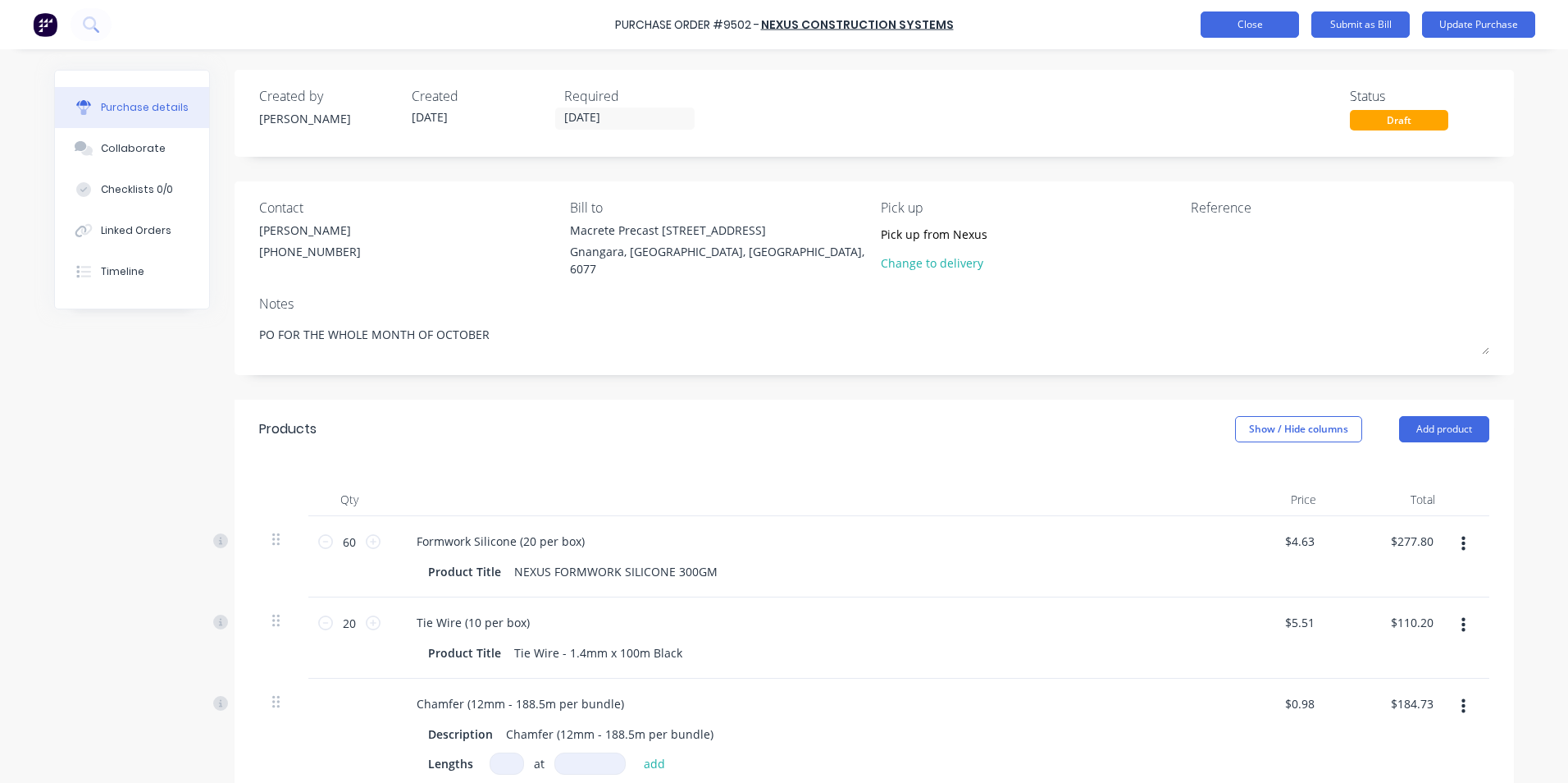
click at [1252, 26] on button "Close" at bounding box center [1250, 24] width 98 height 26
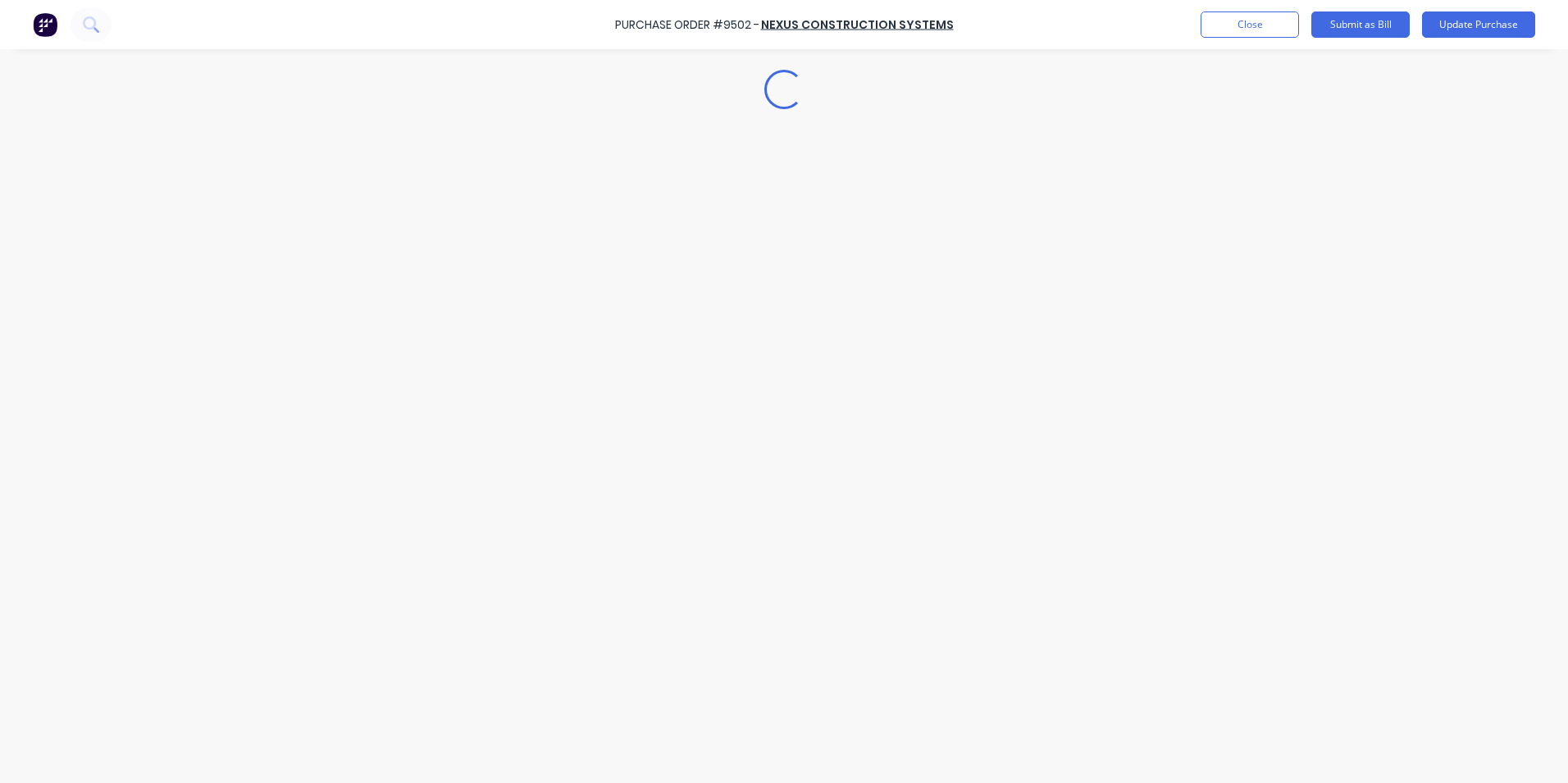
type textarea "x"
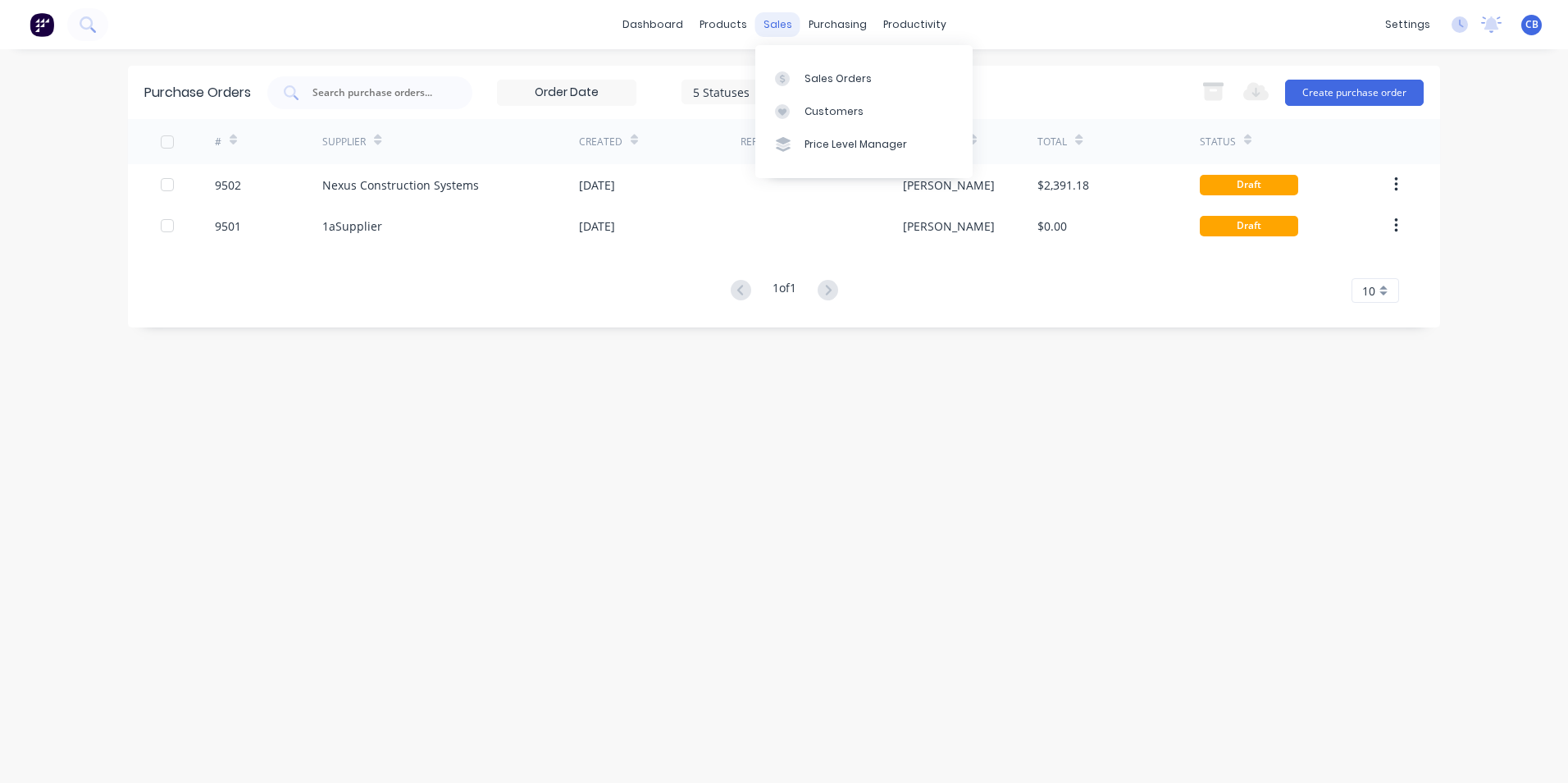
click at [791, 25] on div "sales" at bounding box center [778, 24] width 45 height 24
click at [817, 76] on div "Sales Orders" at bounding box center [838, 78] width 68 height 14
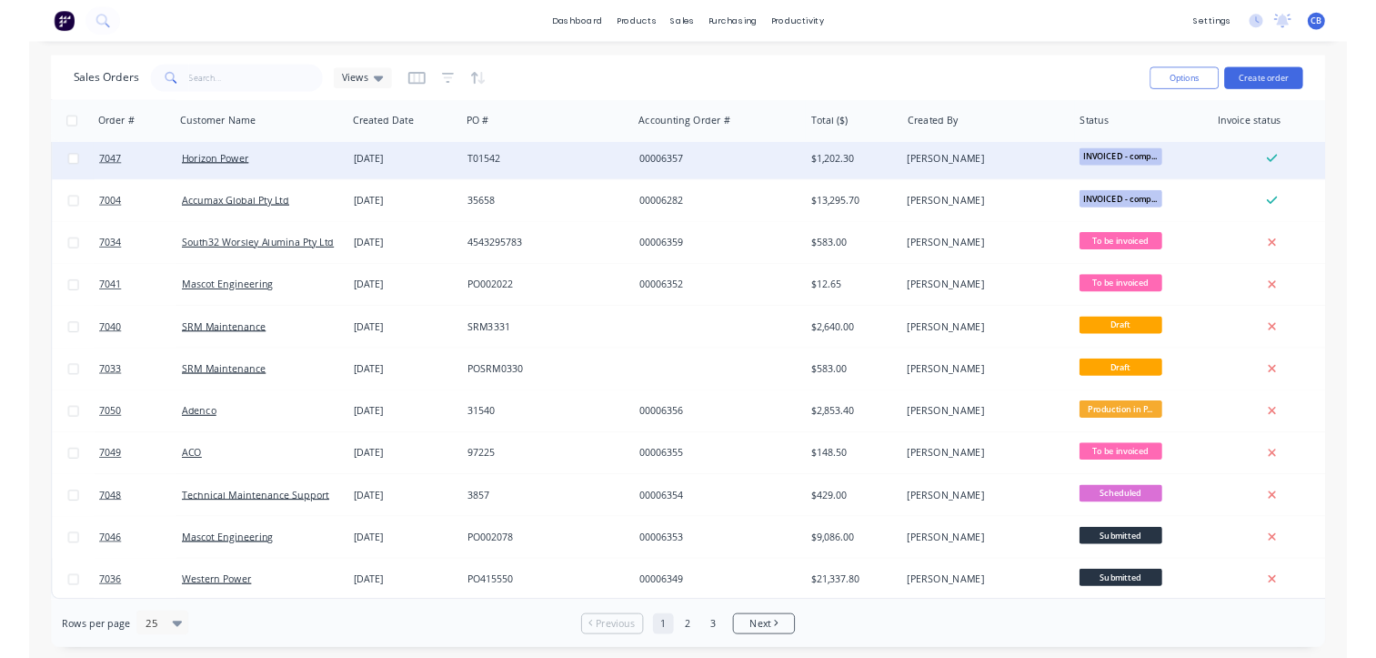
scroll to position [792, 0]
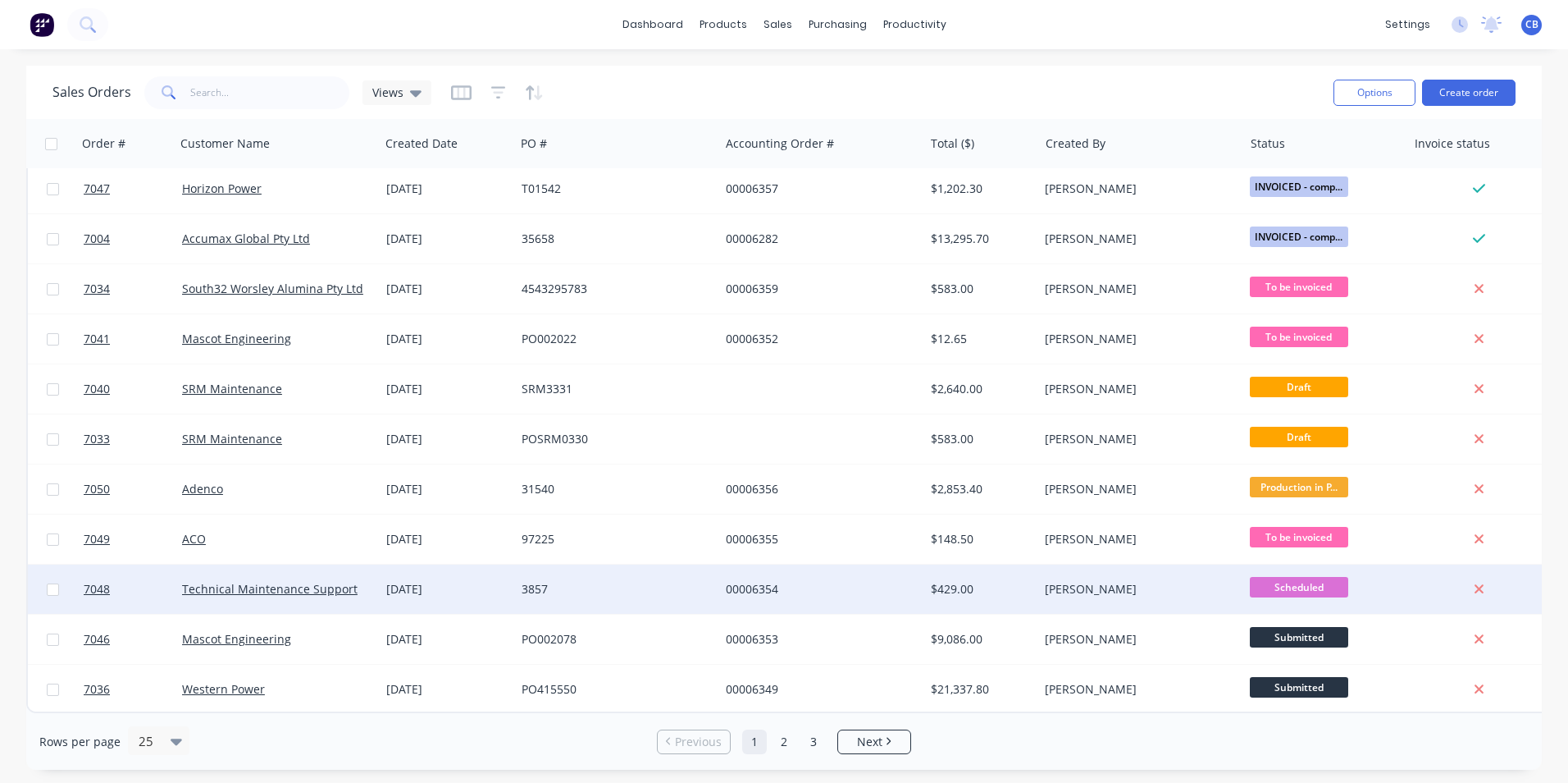
click at [736, 582] on div "00006354" at bounding box center [817, 589] width 182 height 16
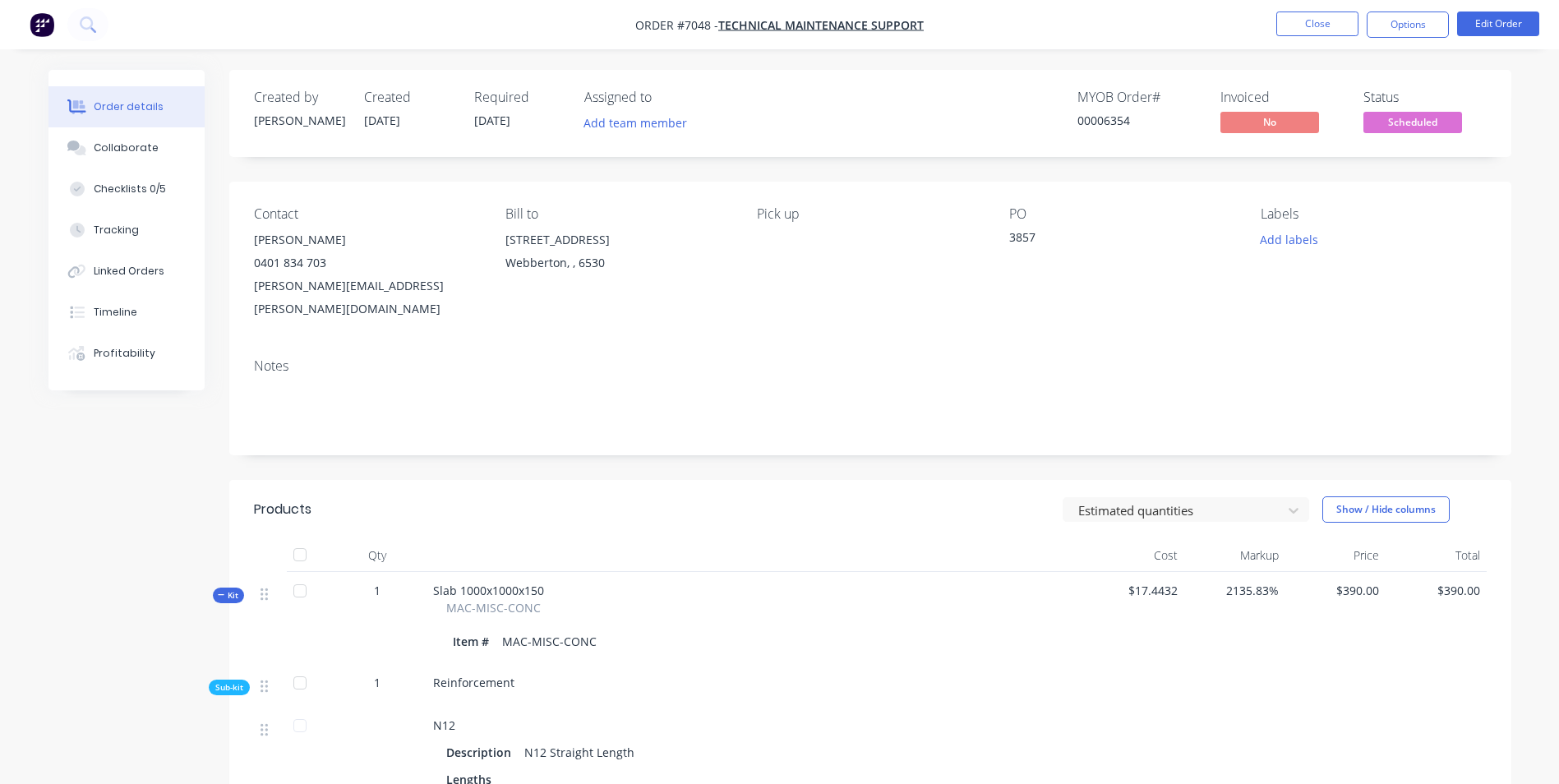
click at [792, 359] on div "Notes" at bounding box center [870, 366] width 1233 height 15
click at [125, 151] on div "Collaborate" at bounding box center [127, 148] width 65 height 14
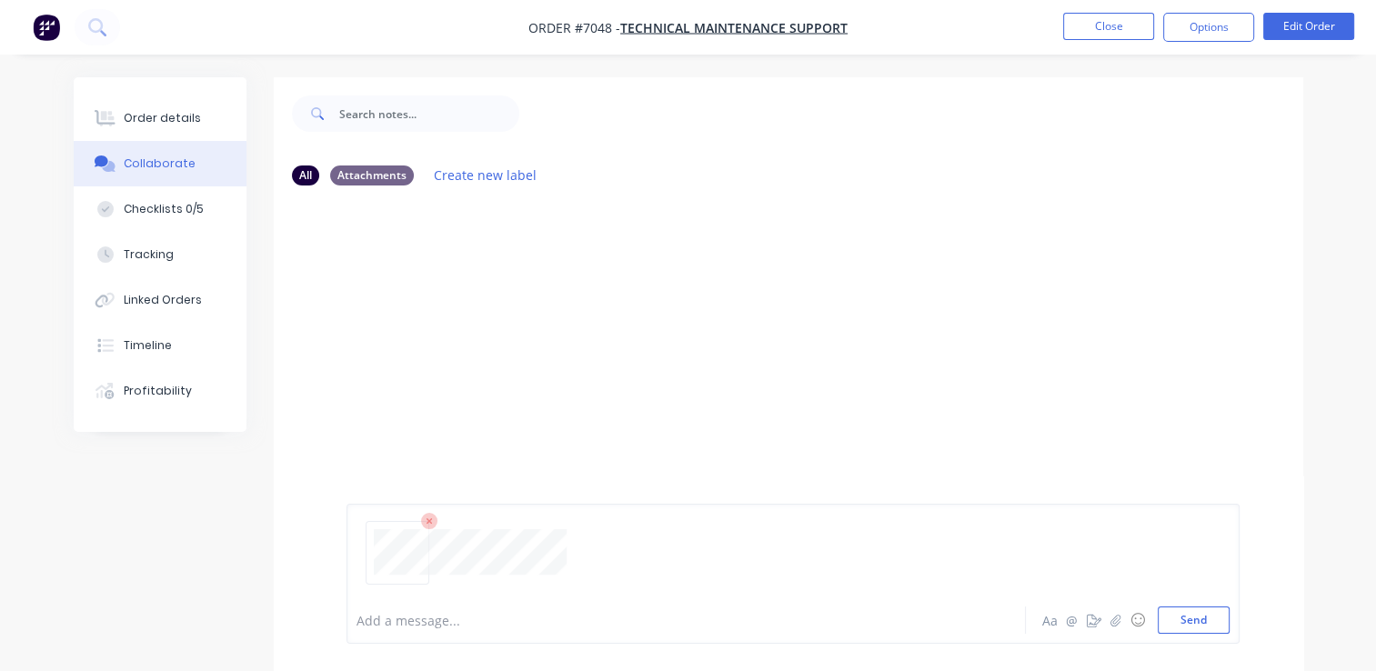
click at [377, 632] on div "Add a message..." at bounding box center [684, 620] width 655 height 27
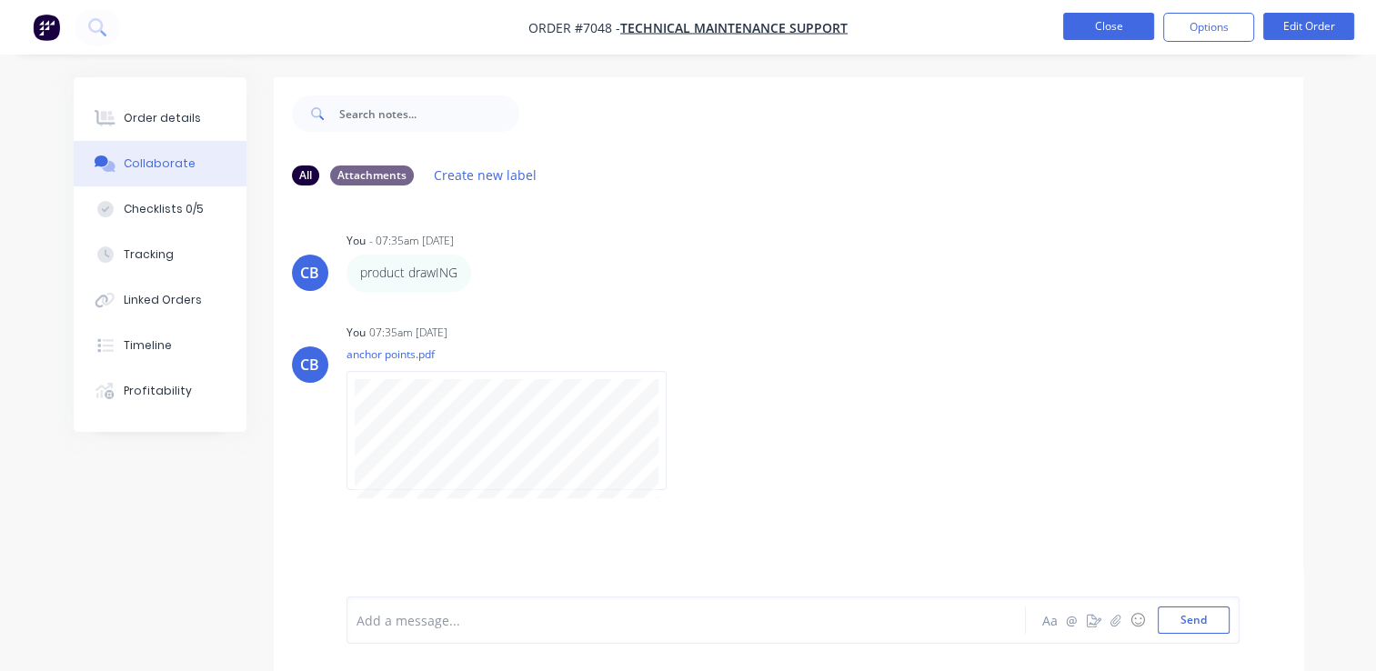
click at [1077, 20] on button "Close" at bounding box center [1108, 26] width 91 height 27
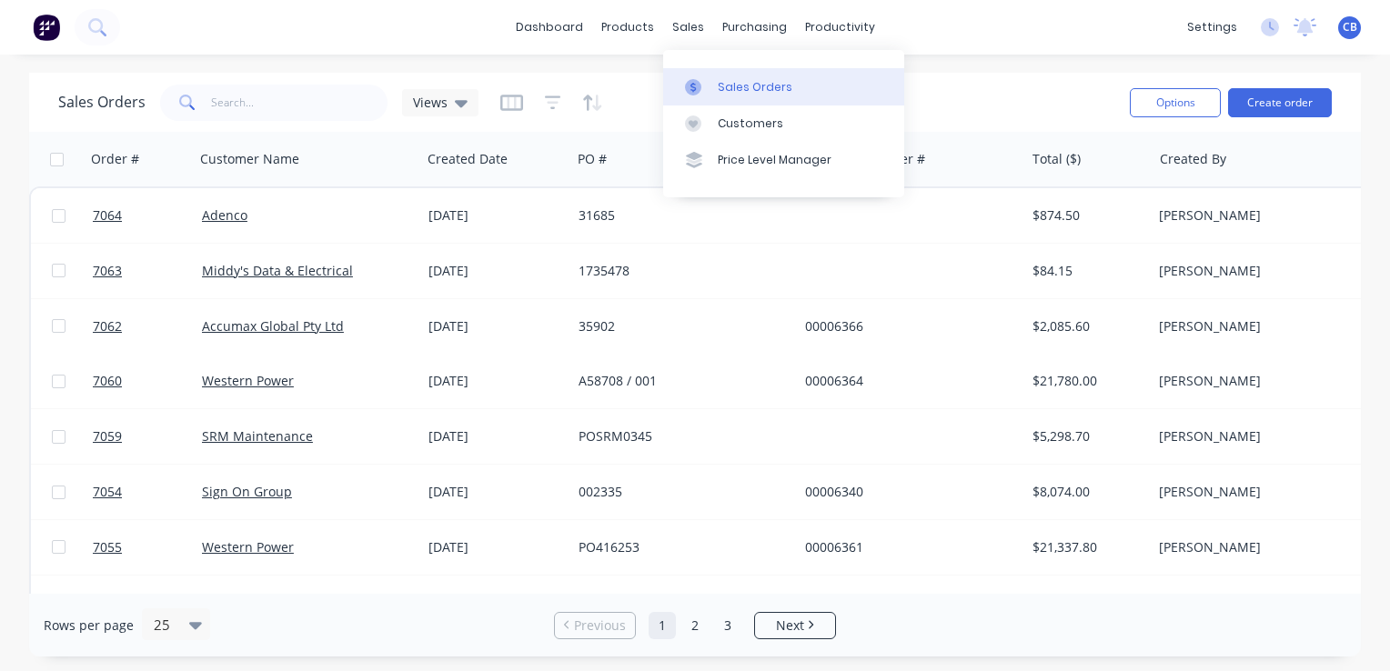
click at [746, 79] on div "Sales Orders" at bounding box center [755, 87] width 75 height 16
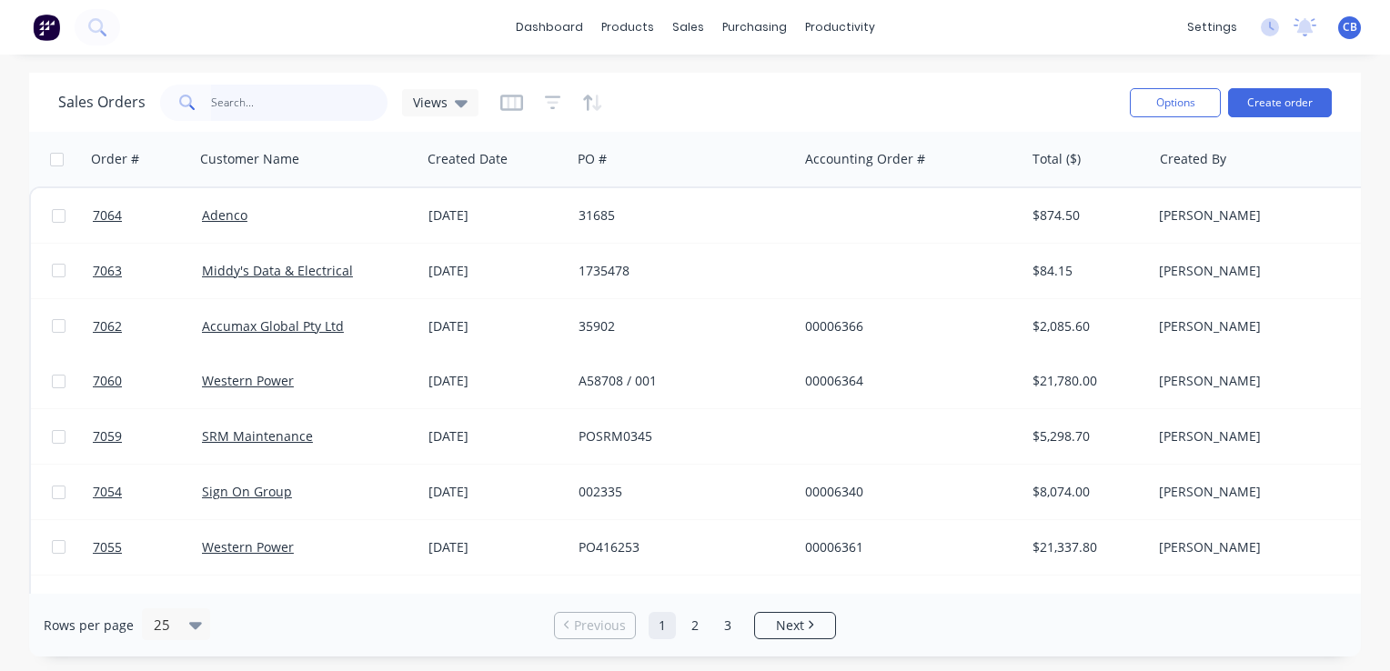
click at [273, 100] on input "text" at bounding box center [299, 103] width 177 height 36
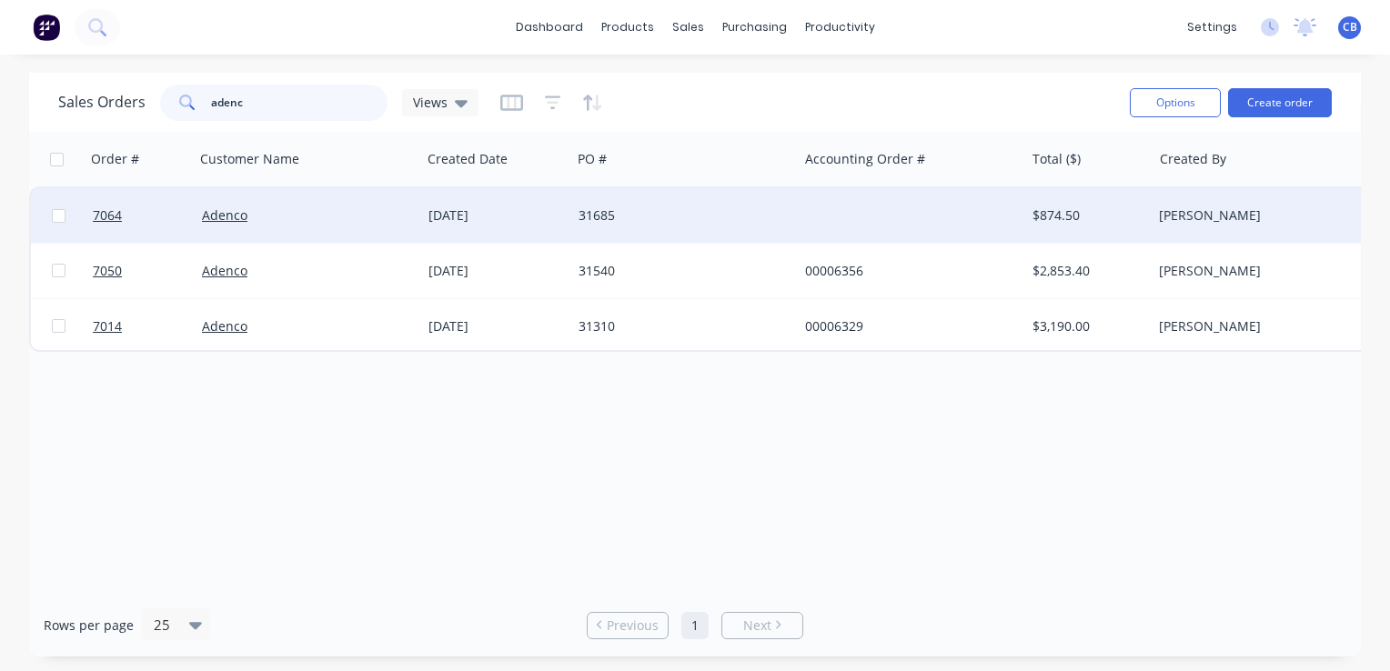
type input "adenc"
click at [791, 216] on div "31685" at bounding box center [684, 215] width 226 height 55
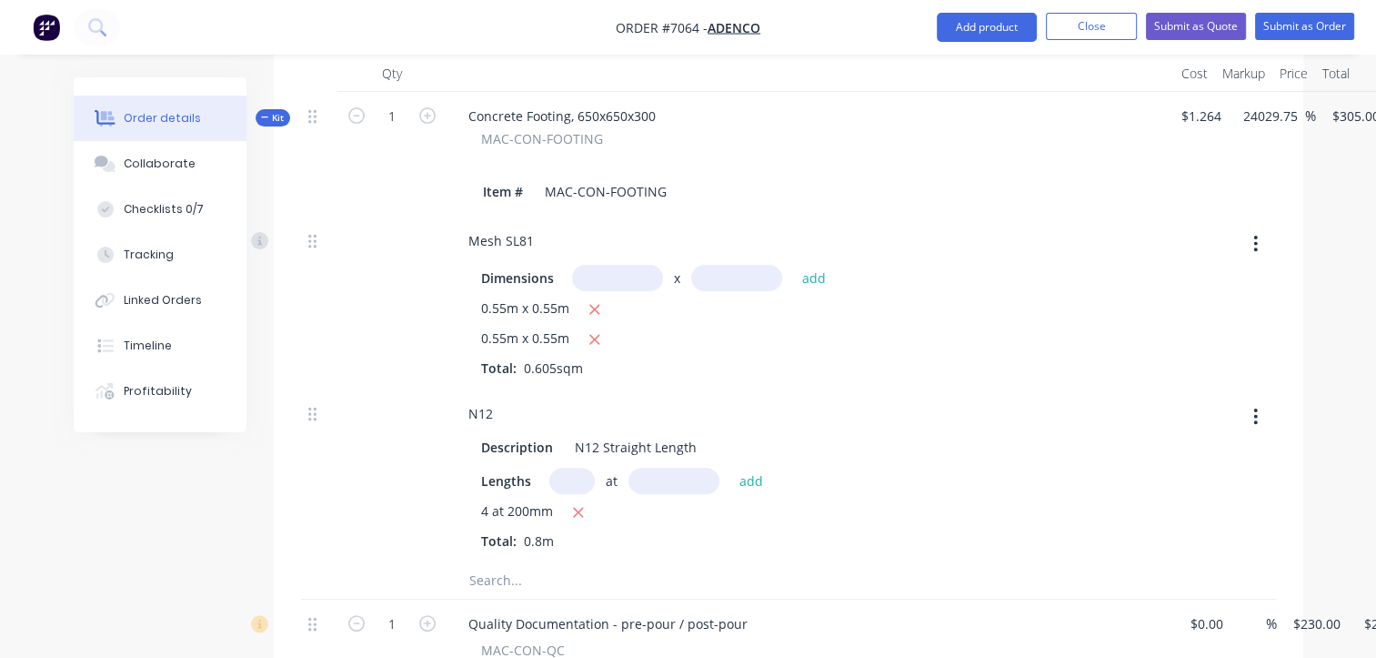
scroll to position [546, 0]
click at [267, 108] on button "Kit" at bounding box center [273, 116] width 35 height 17
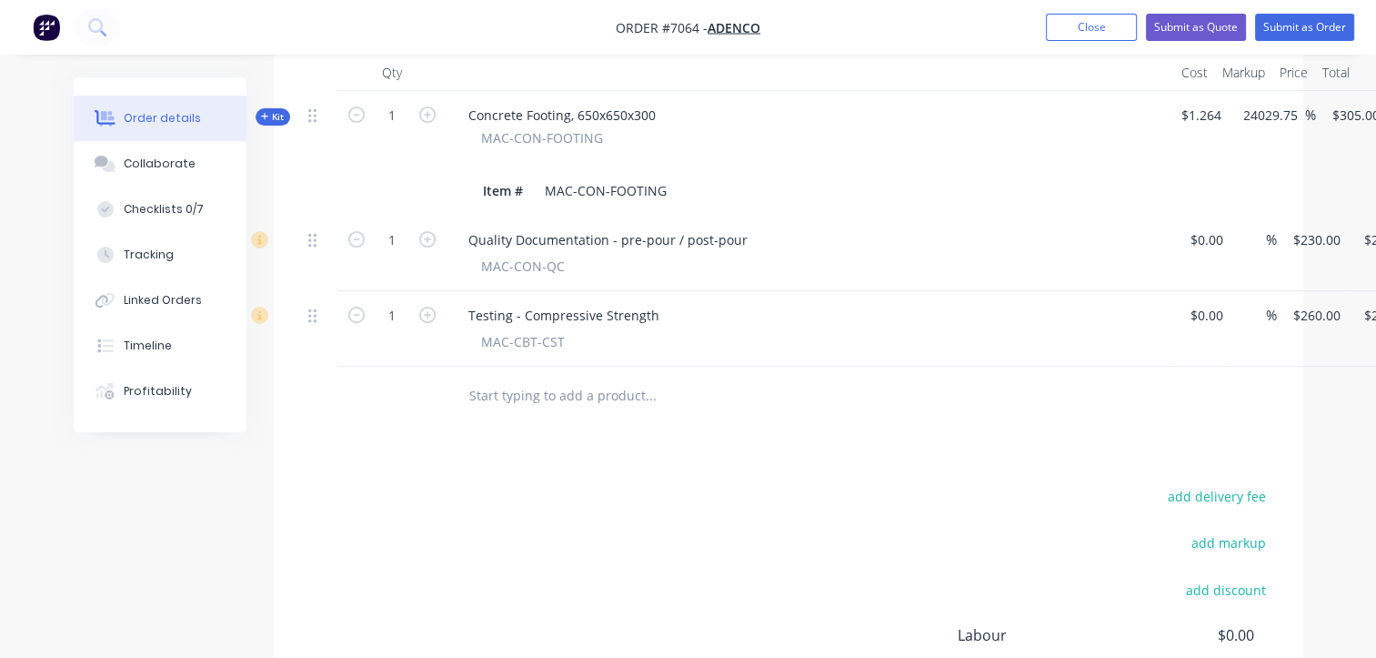
scroll to position [273, 0]
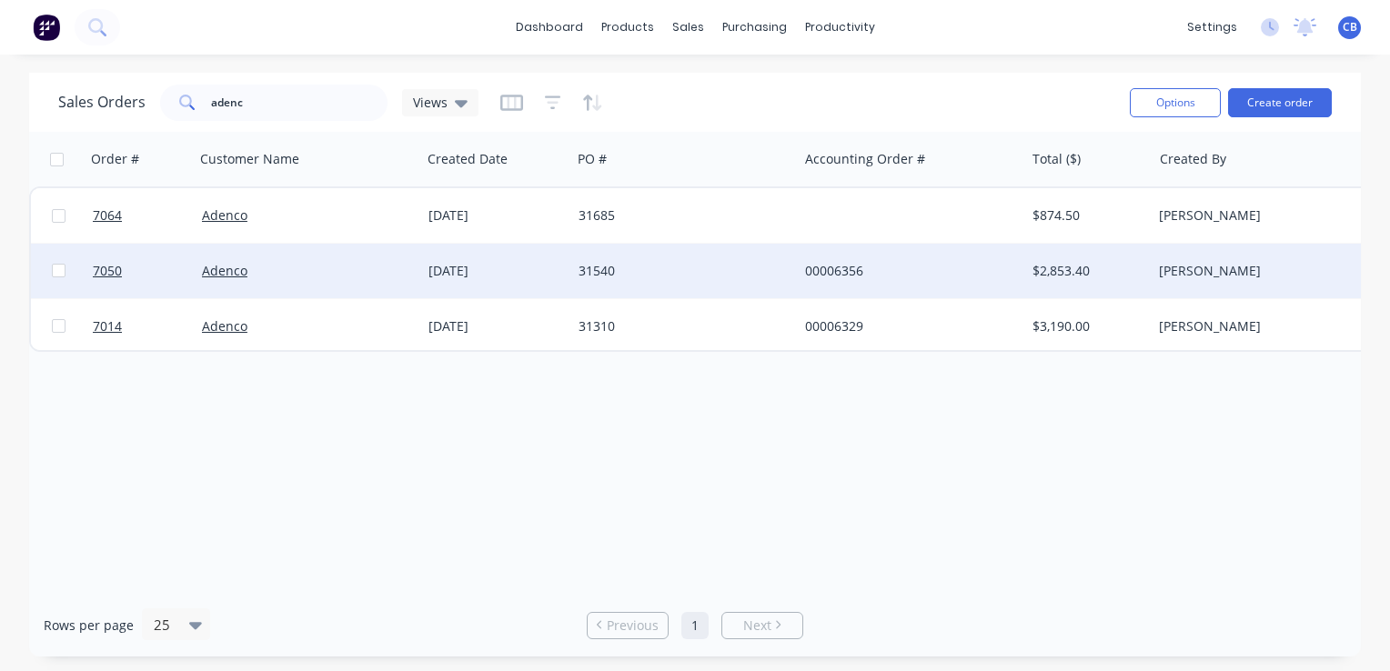
click at [784, 282] on div "31540" at bounding box center [684, 271] width 226 height 55
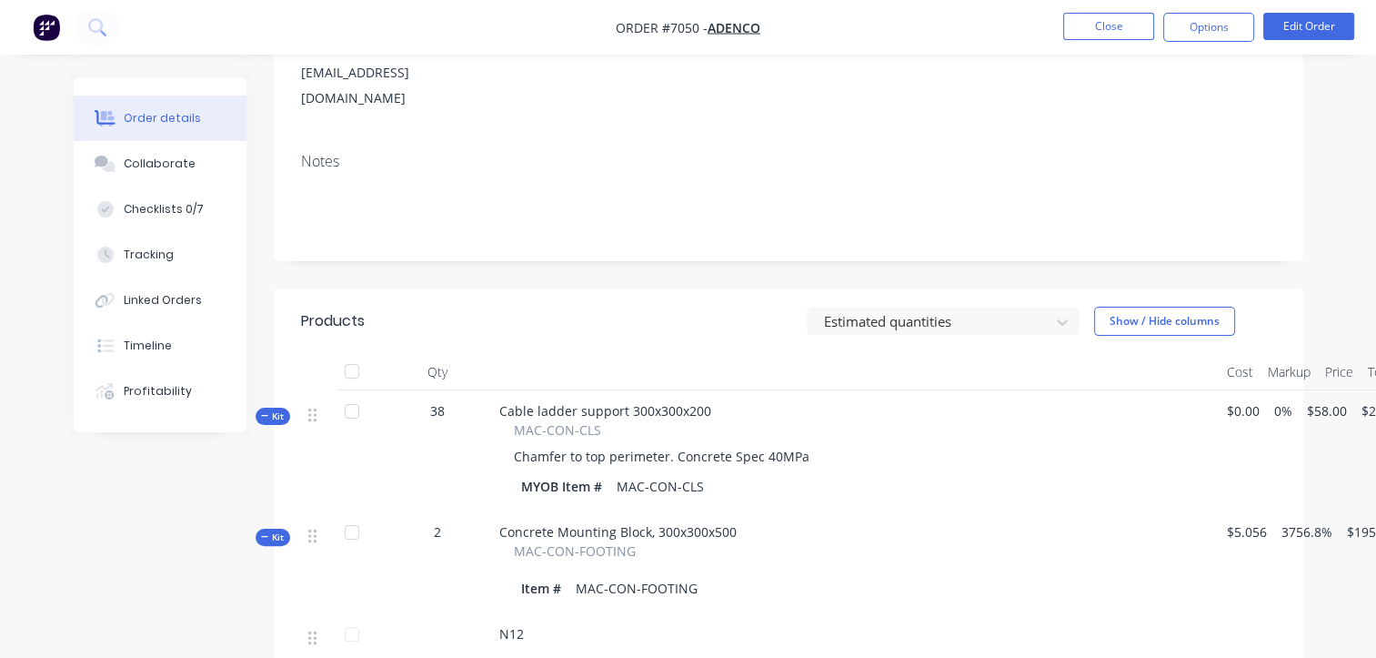
scroll to position [364, 0]
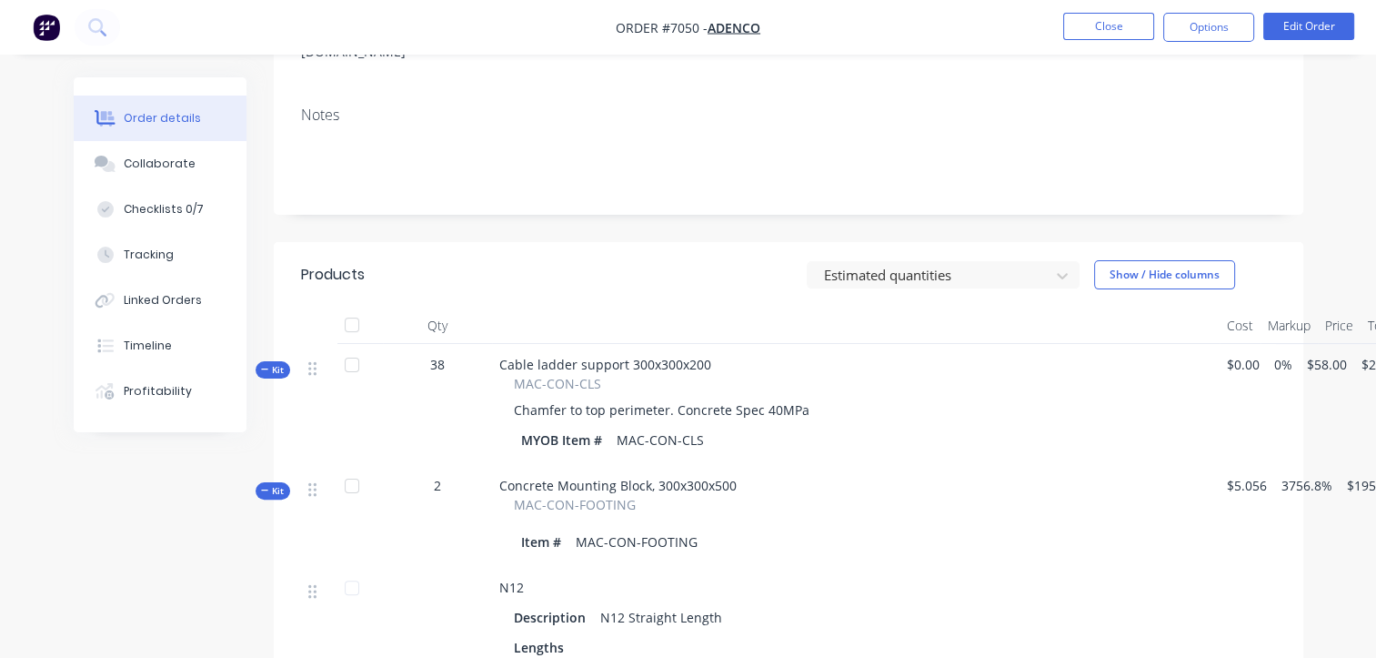
click at [275, 484] on span "Kit" at bounding box center [273, 491] width 24 height 14
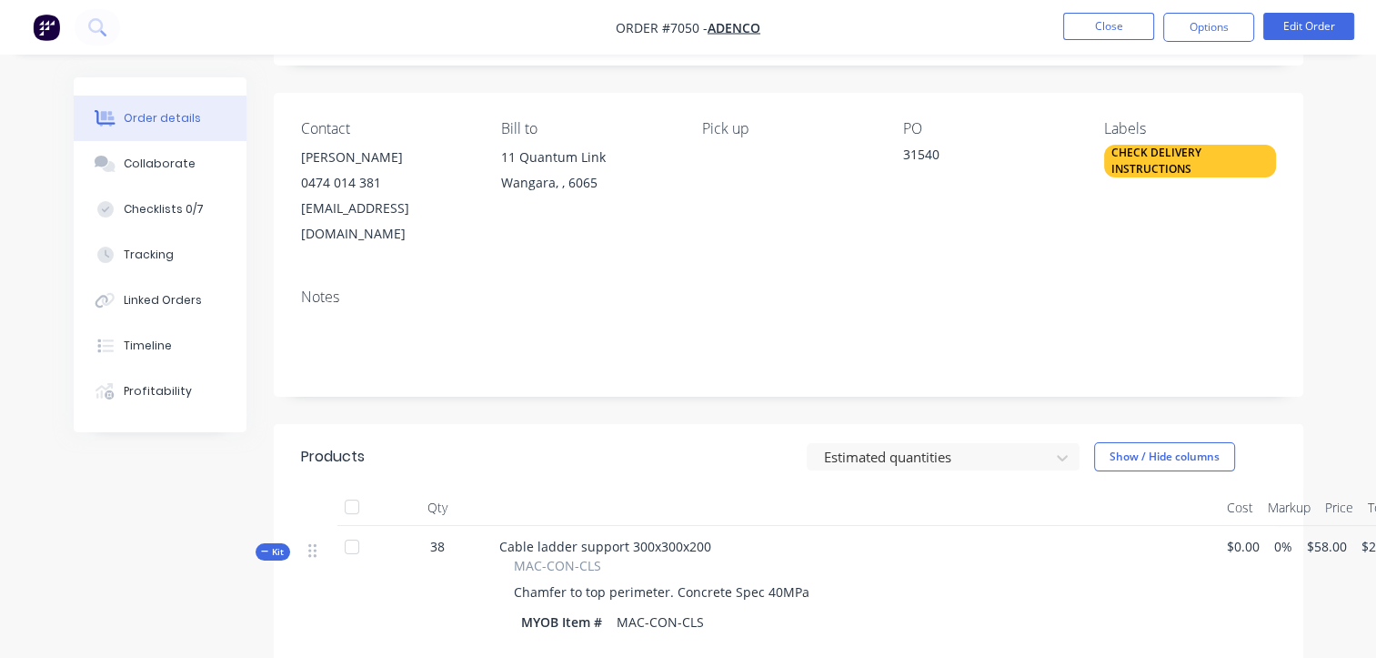
scroll to position [0, 0]
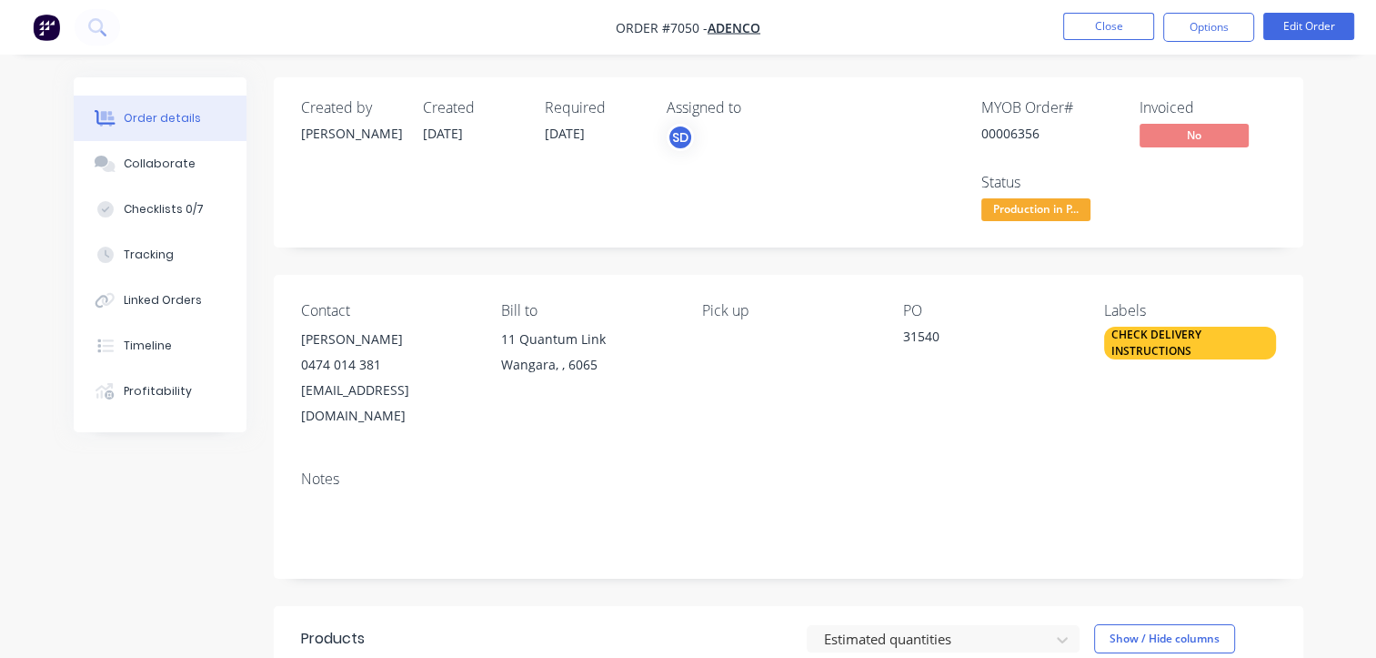
click at [940, 336] on div "31540" at bounding box center [989, 339] width 172 height 25
drag, startPoint x: 939, startPoint y: 337, endPoint x: 900, endPoint y: 335, distance: 39.2
click at [900, 335] on div "Contact [PERSON_NAME] [PHONE_NUMBER] [EMAIL_ADDRESS][DOMAIN_NAME] Bill to 11 Qu…" at bounding box center [789, 365] width 1030 height 181
copy div "31540"
click at [1121, 26] on button "Close" at bounding box center [1108, 26] width 91 height 27
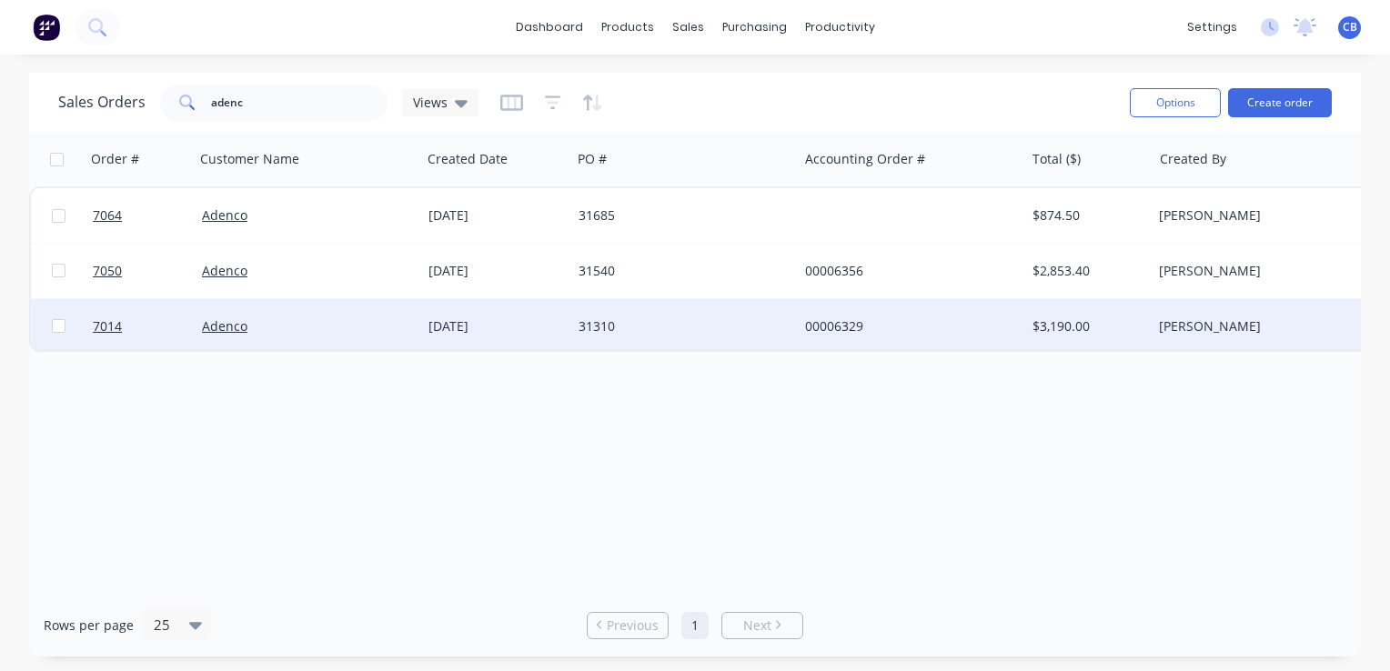
click at [739, 326] on div "31310" at bounding box center [679, 326] width 202 height 18
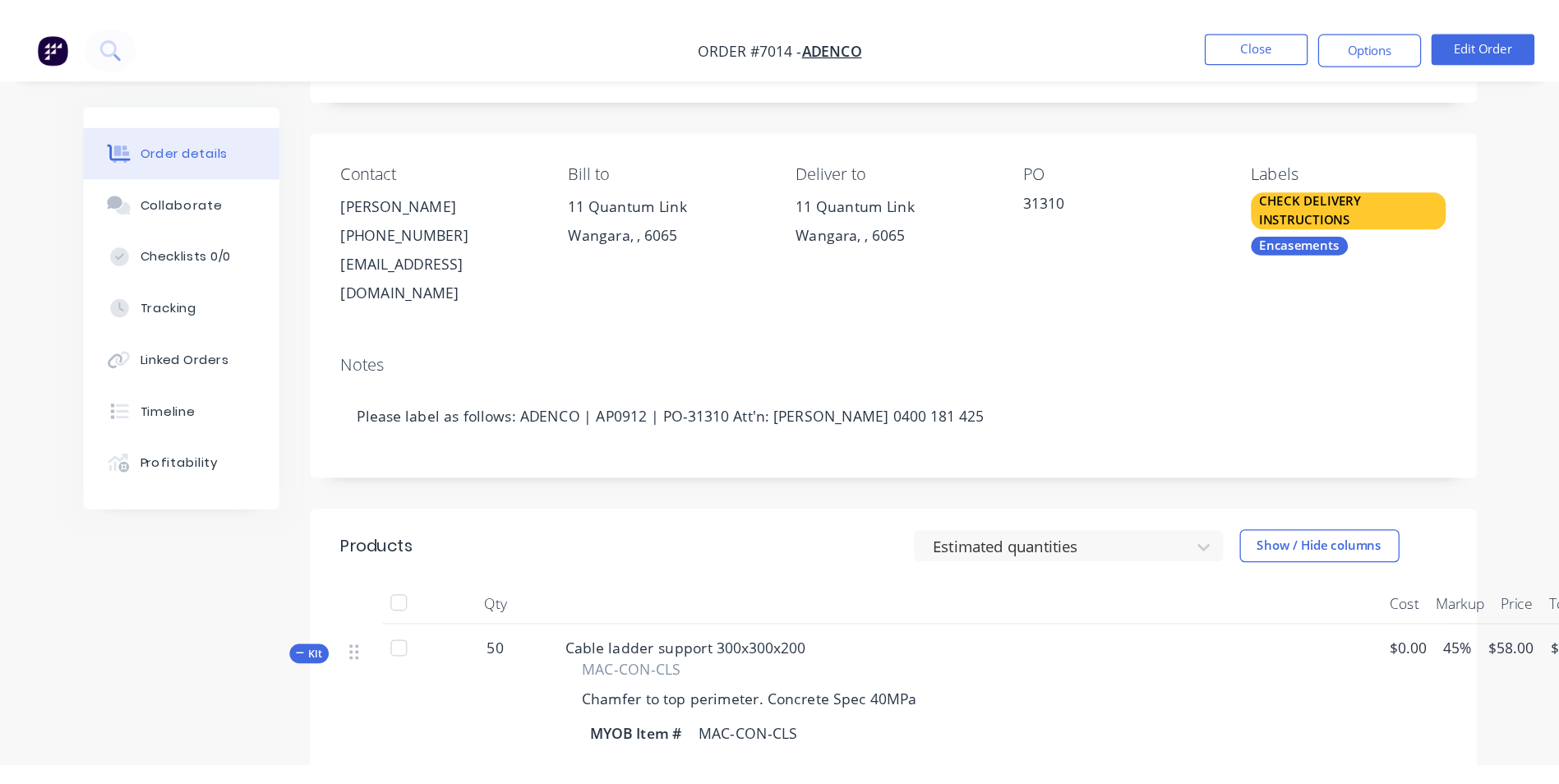
scroll to position [82, 0]
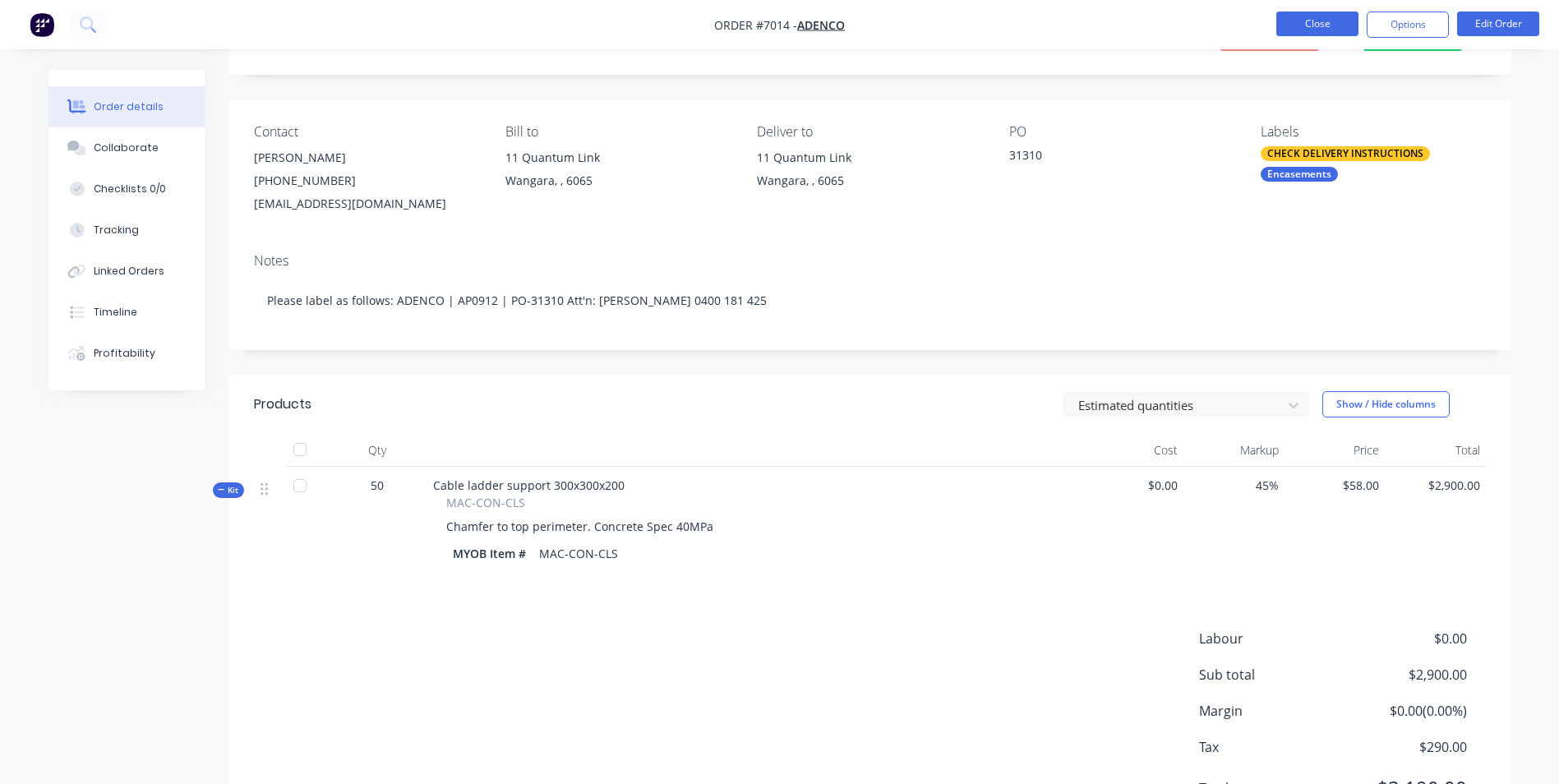
click at [1255, 23] on button "Close" at bounding box center [1318, 23] width 82 height 24
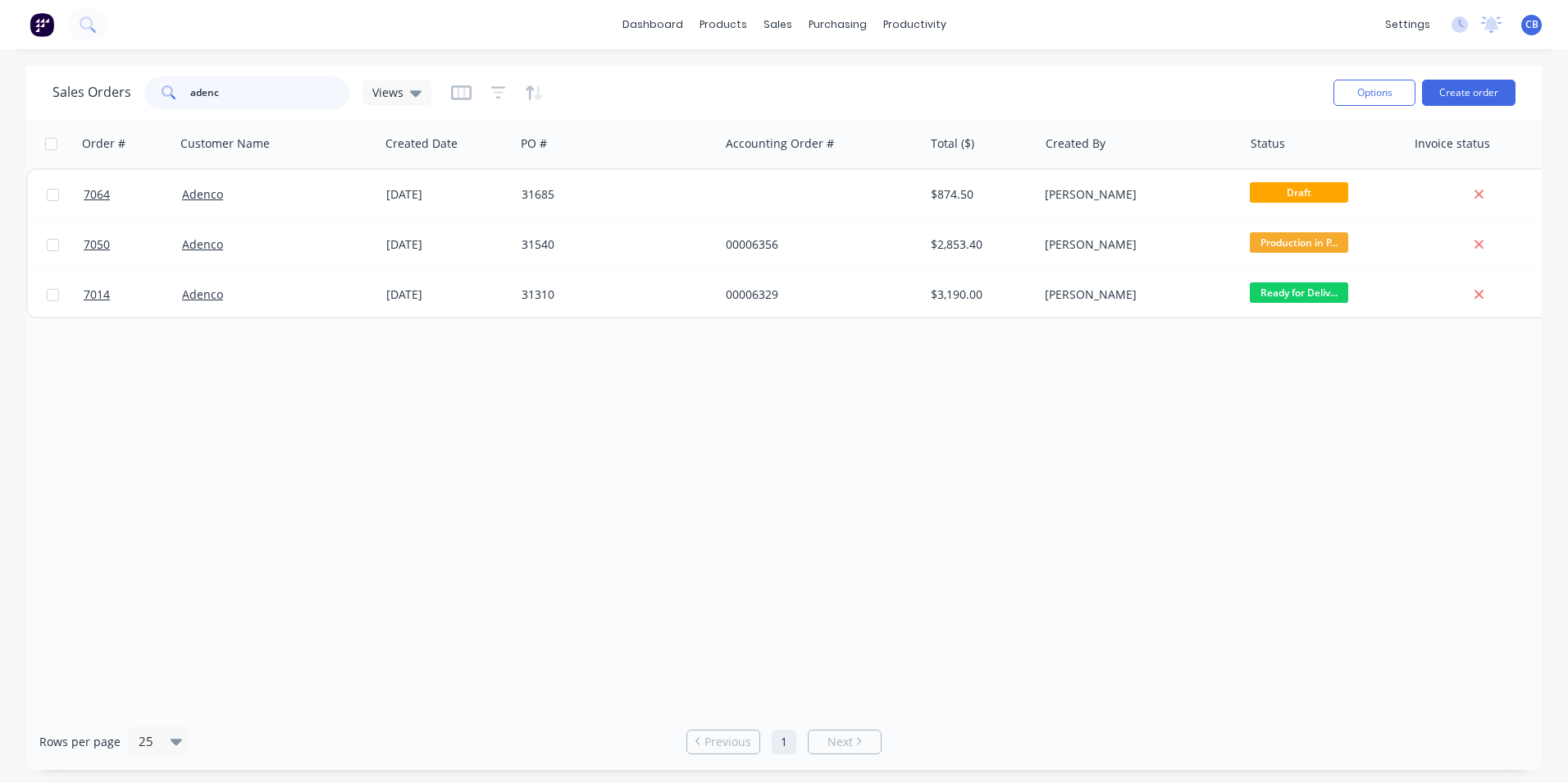
drag, startPoint x: 222, startPoint y: 96, endPoint x: 118, endPoint y: 90, distance: 104.2
click at [131, 91] on div "Sales Orders adenc Views" at bounding box center [242, 93] width 379 height 32
type input "saltire"
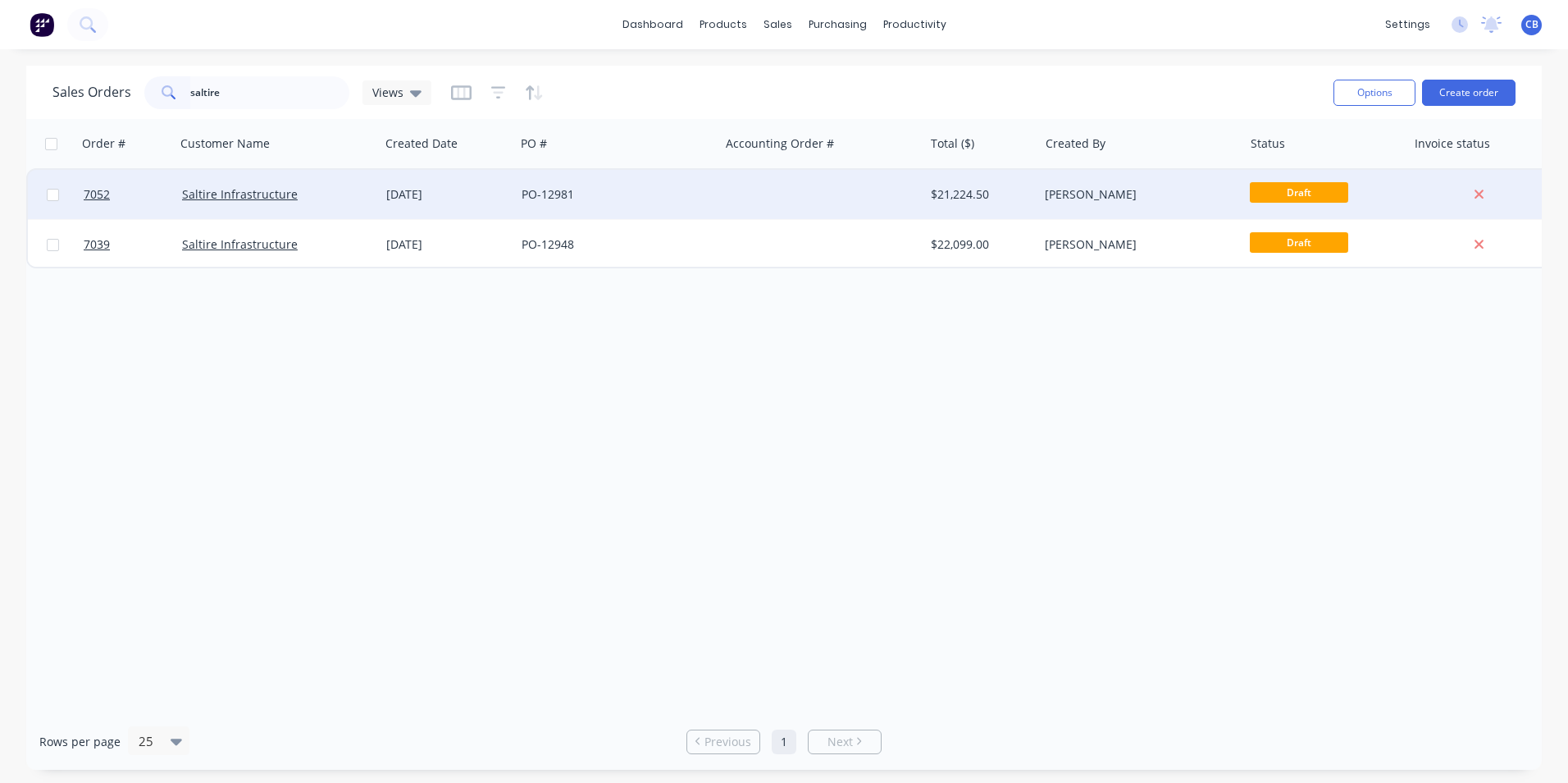
click at [596, 194] on div "PO-12981" at bounding box center [612, 194] width 182 height 16
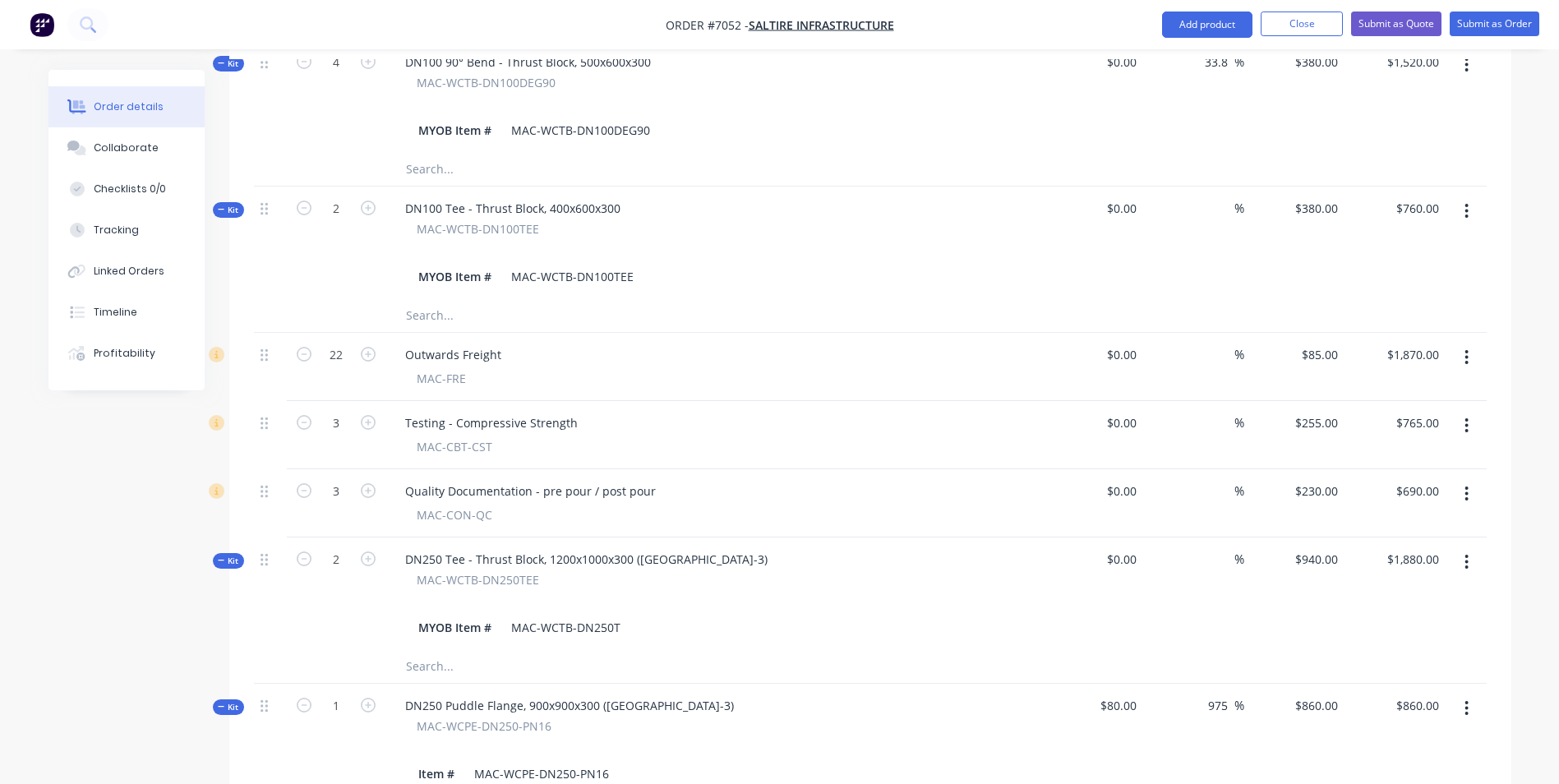
scroll to position [575, 0]
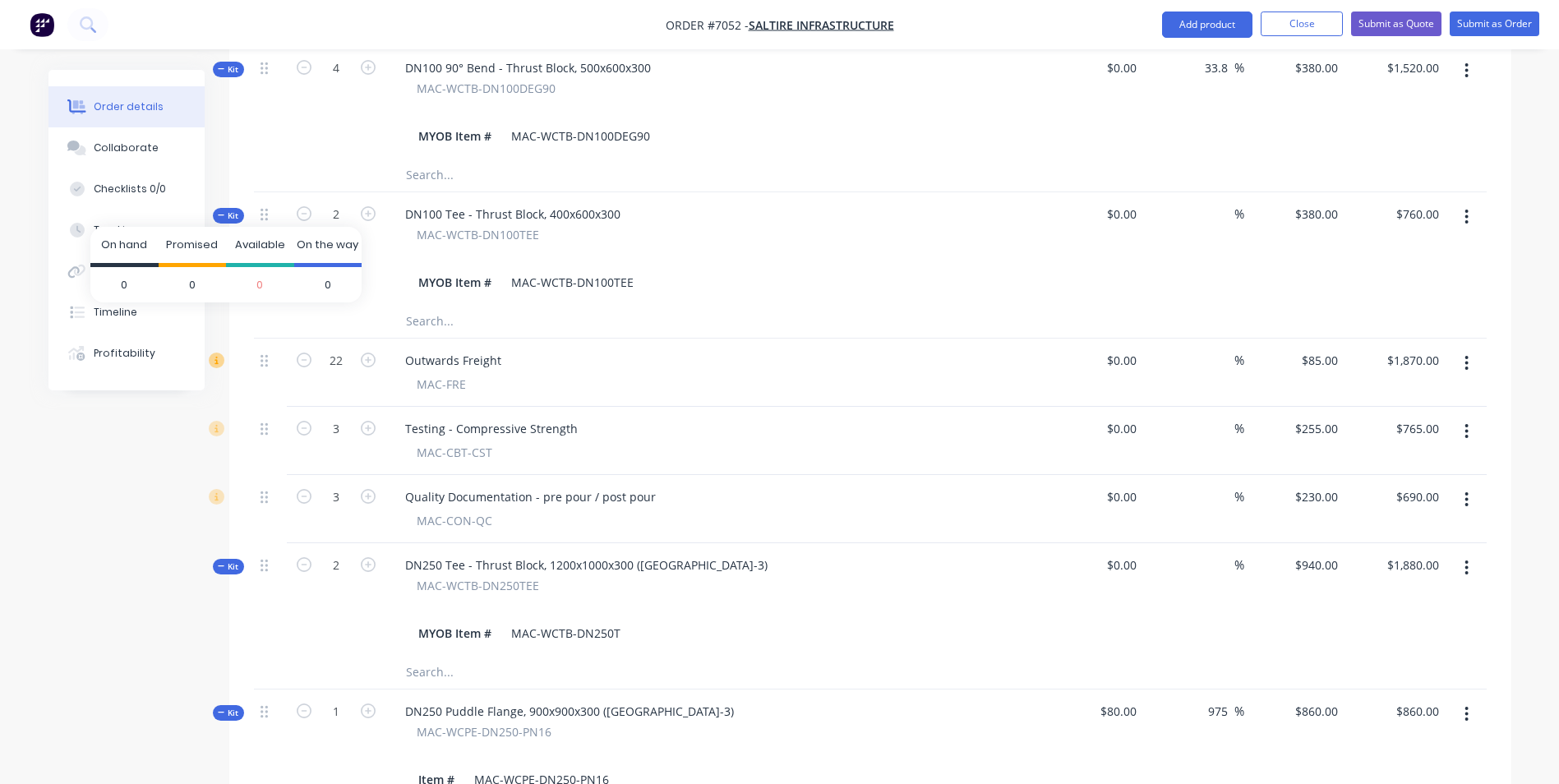
click at [221, 352] on icon at bounding box center [216, 359] width 14 height 14
click at [220, 352] on icon at bounding box center [216, 359] width 14 height 14
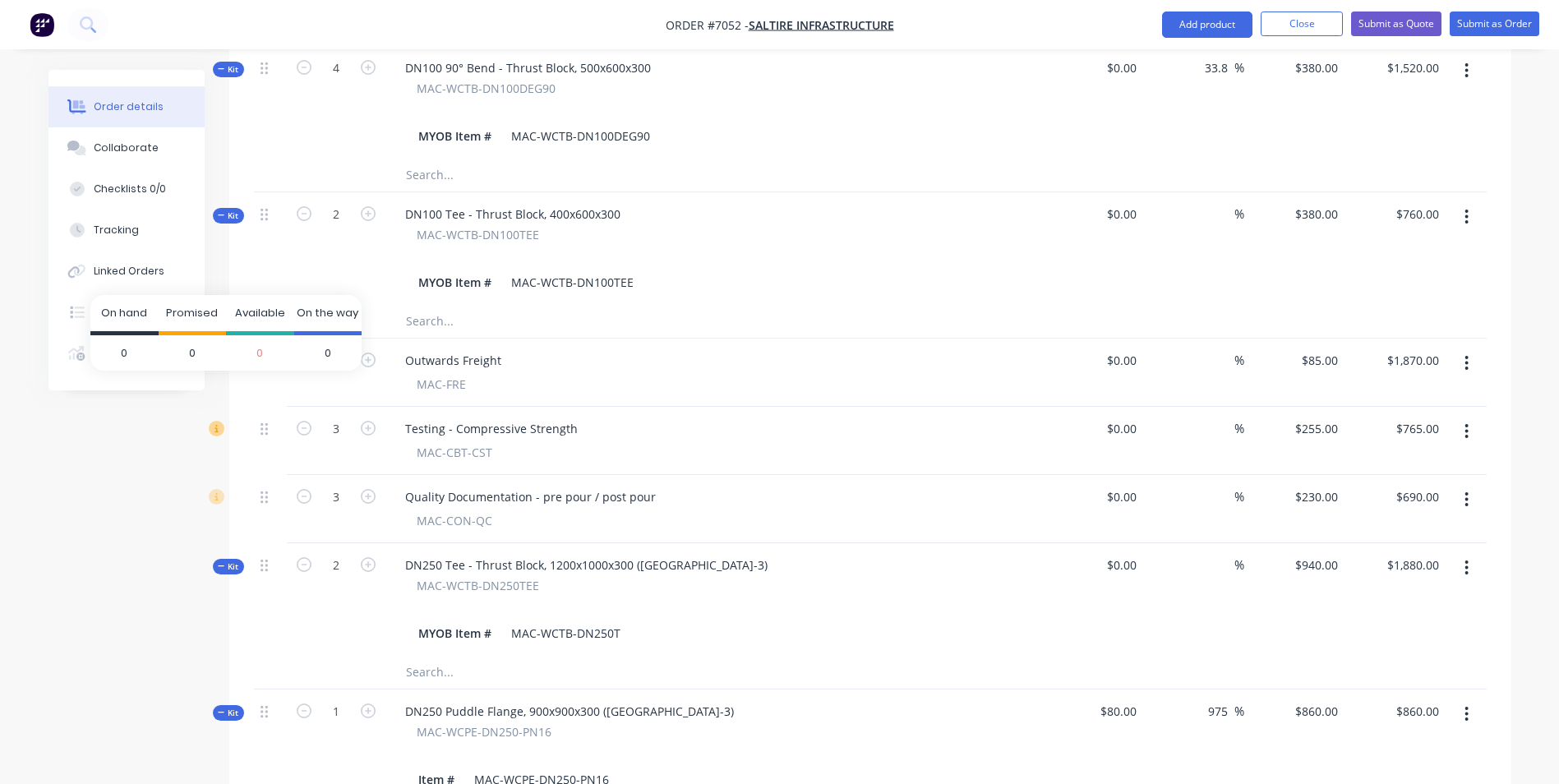
click at [217, 421] on icon at bounding box center [216, 428] width 14 height 14
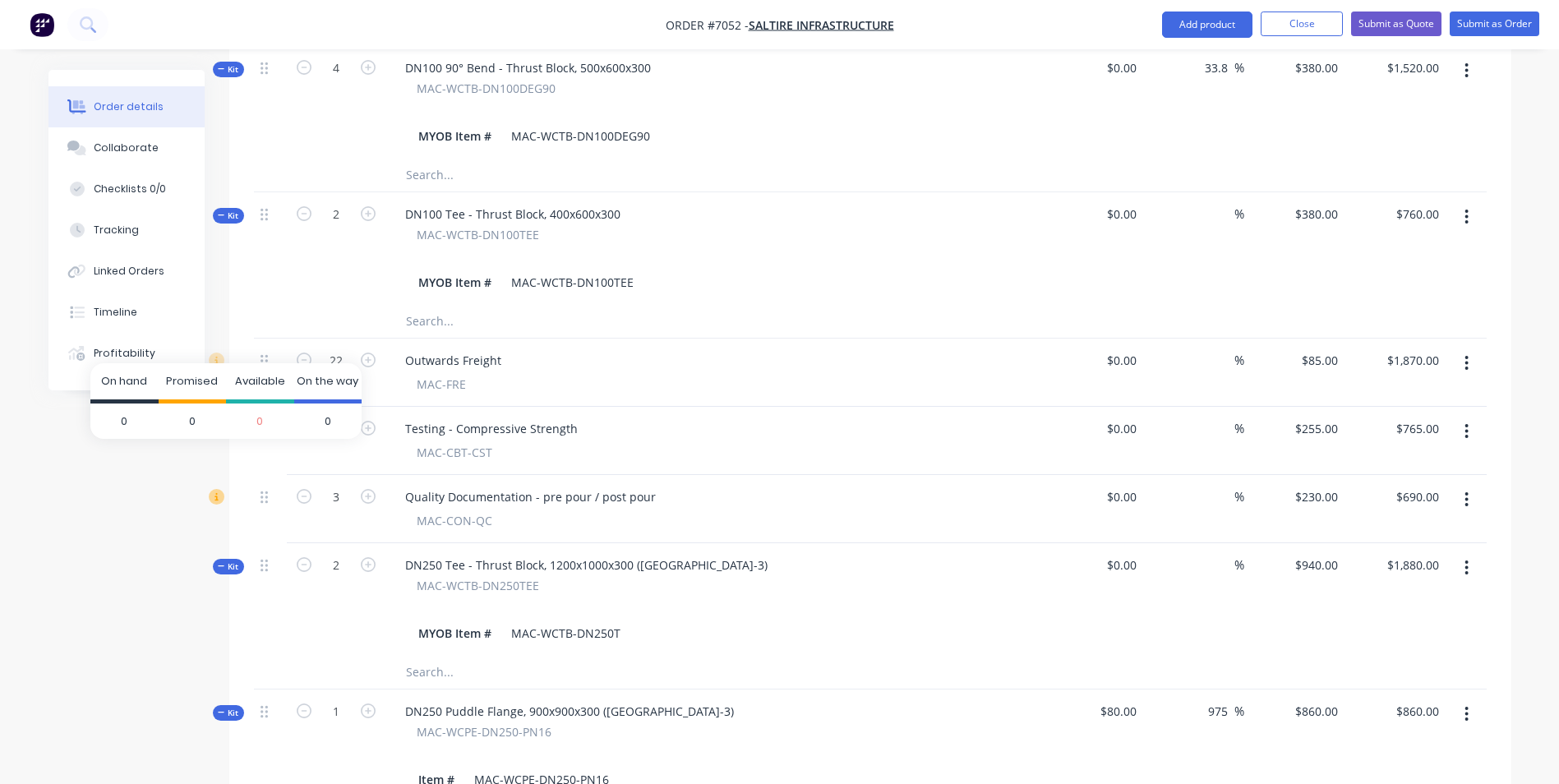
click at [216, 489] on icon at bounding box center [216, 496] width 14 height 14
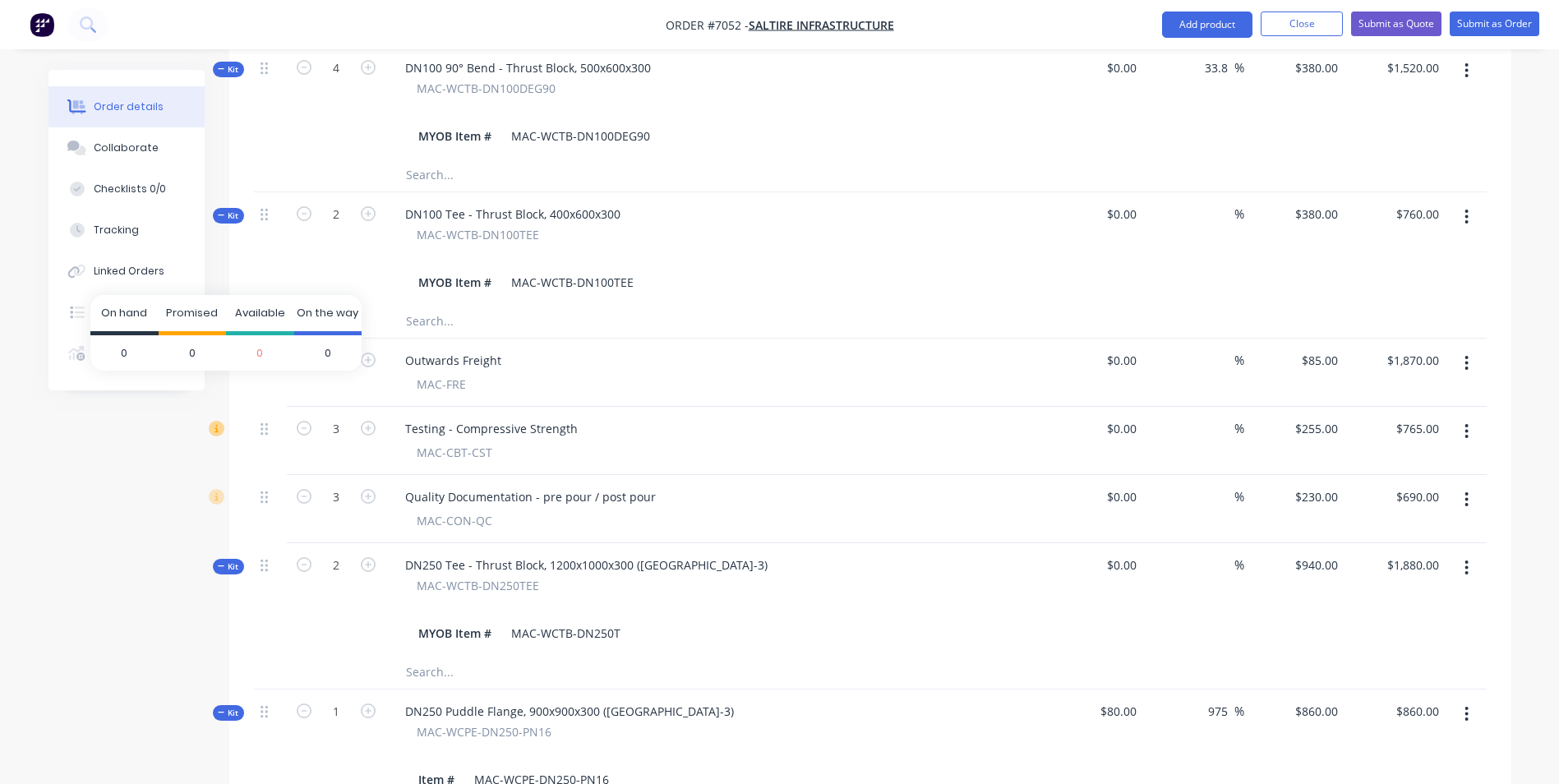
click at [221, 421] on icon at bounding box center [216, 428] width 14 height 14
click at [1255, 23] on button "Close" at bounding box center [1301, 23] width 82 height 24
